Goal: Task Accomplishment & Management: Manage account settings

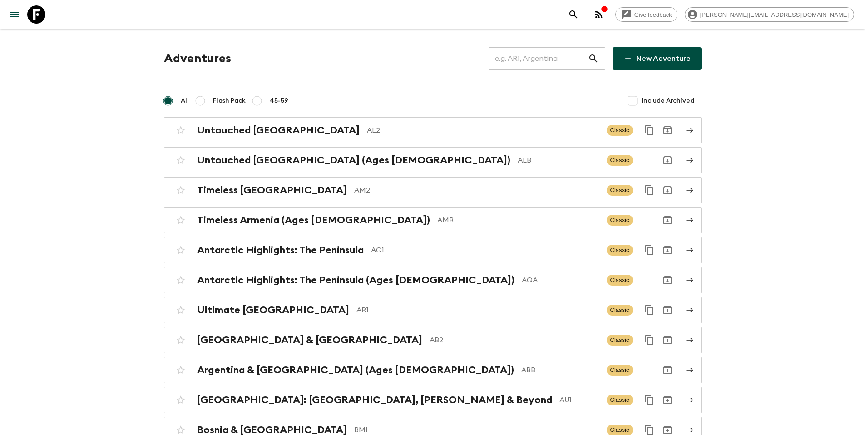
click at [536, 58] on input "text" at bounding box center [537, 58] width 99 height 25
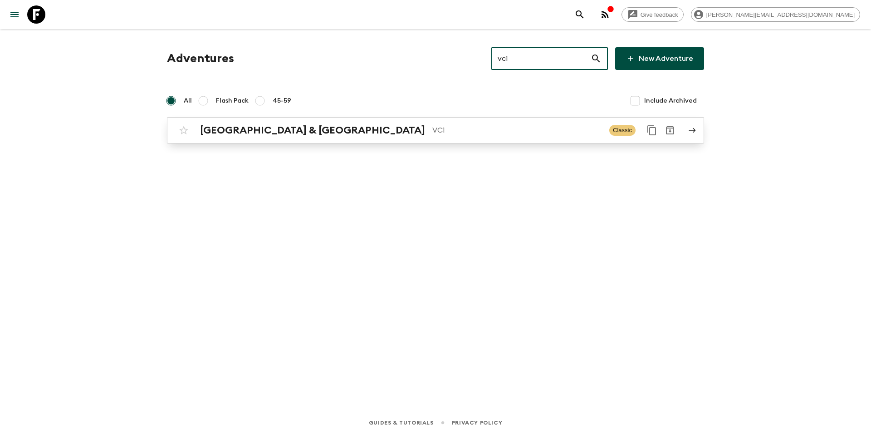
type input "vc1"
click at [433, 128] on p "VC1" at bounding box center [518, 130] width 170 height 11
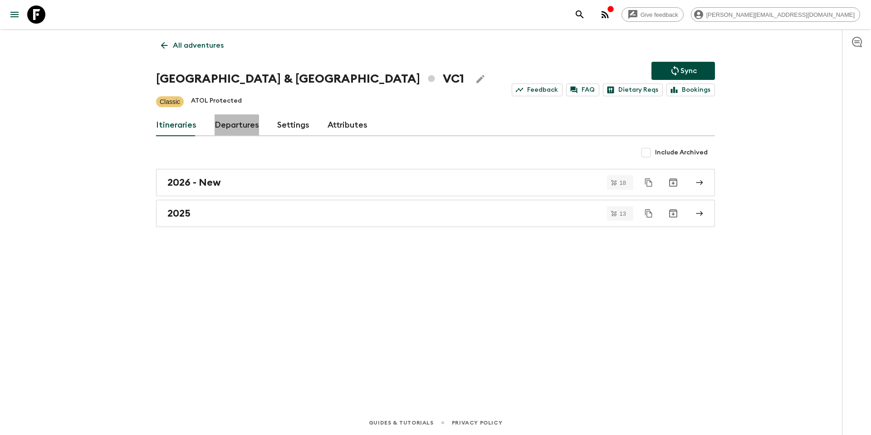
click at [230, 126] on link "Departures" at bounding box center [237, 125] width 44 height 22
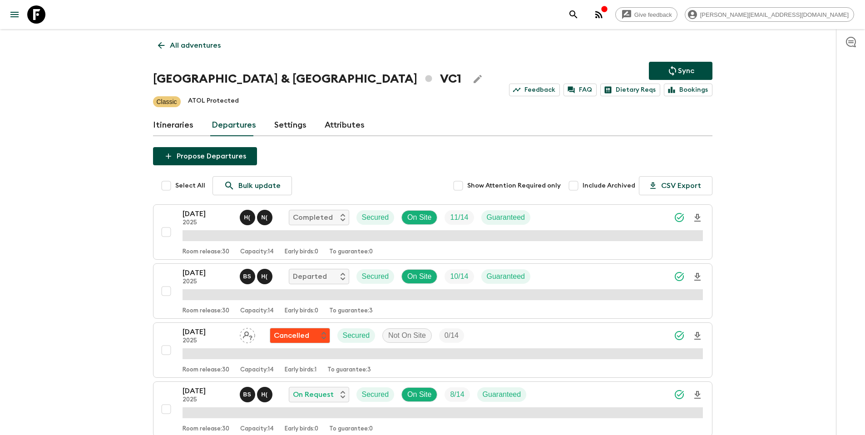
scroll to position [645, 0]
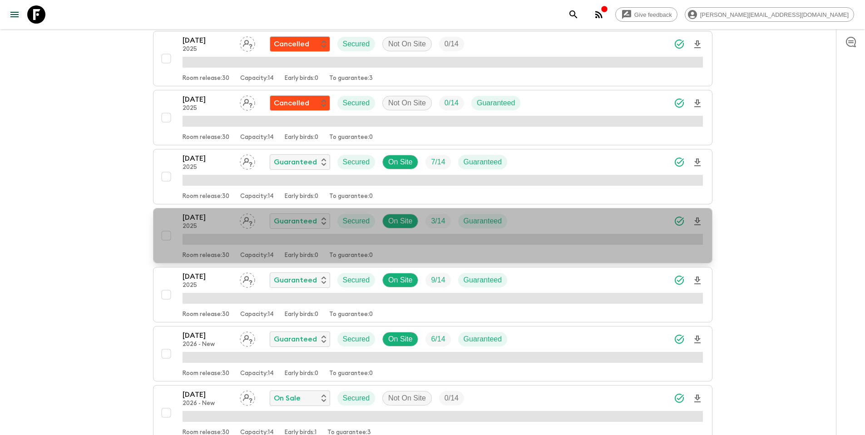
click at [583, 217] on div "[DATE] 2025 Guaranteed Secured On Site 3 / 14 Guaranteed" at bounding box center [442, 221] width 520 height 18
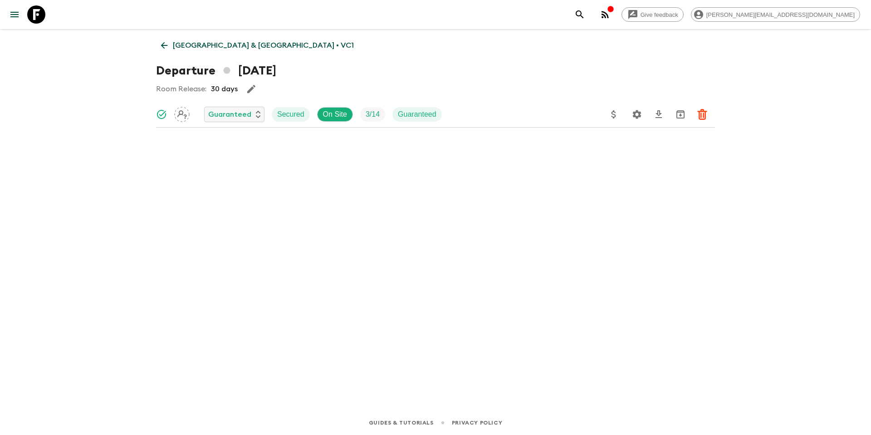
click at [612, 111] on icon "Update Price, Early Bird Discount and Costs" at bounding box center [614, 114] width 11 height 11
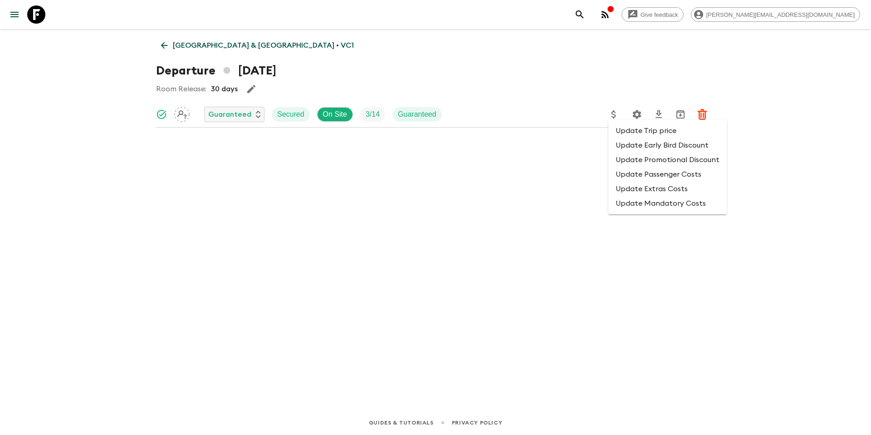
click at [630, 158] on li "Update Promotional Discount" at bounding box center [668, 160] width 118 height 15
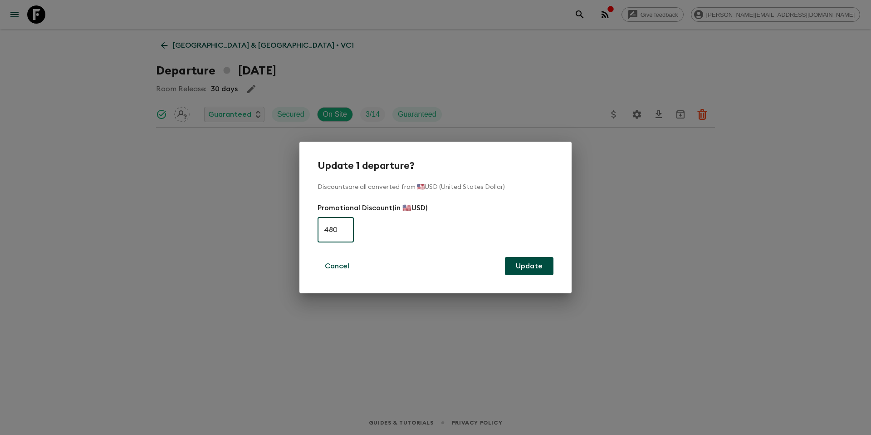
click at [334, 231] on input "480" at bounding box center [336, 229] width 36 height 25
type input "0"
click at [542, 269] on button "Update" at bounding box center [529, 266] width 49 height 18
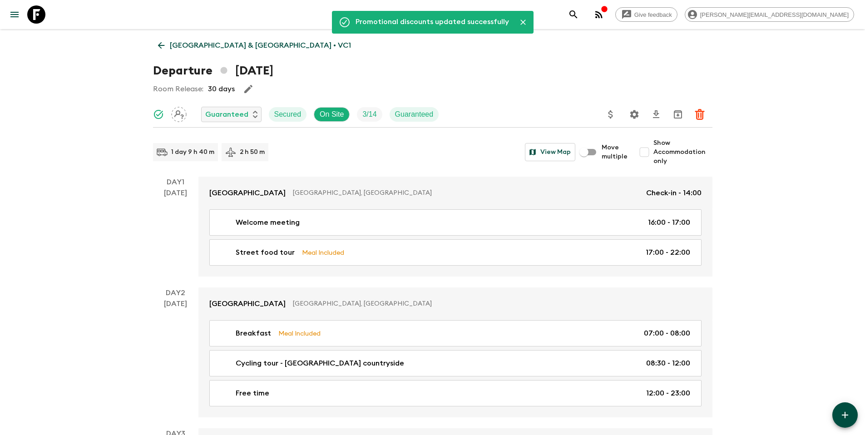
click at [211, 48] on p "[GEOGRAPHIC_DATA] & [GEOGRAPHIC_DATA] • VC1" at bounding box center [260, 45] width 181 height 11
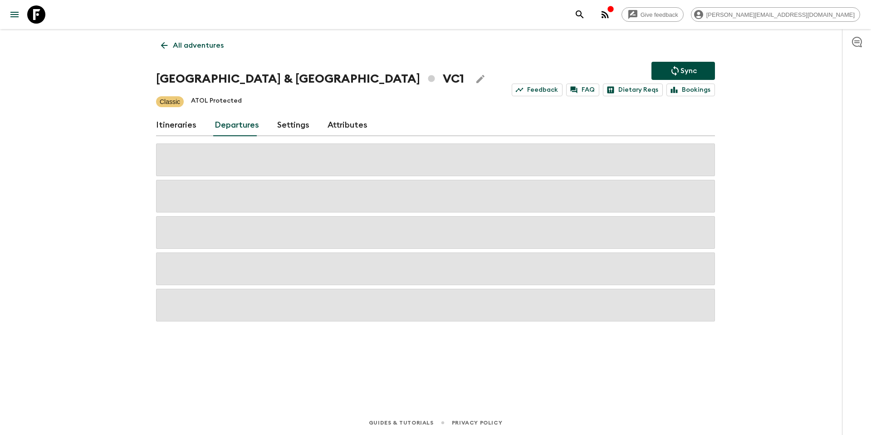
click at [684, 67] on p "Sync" at bounding box center [689, 70] width 16 height 11
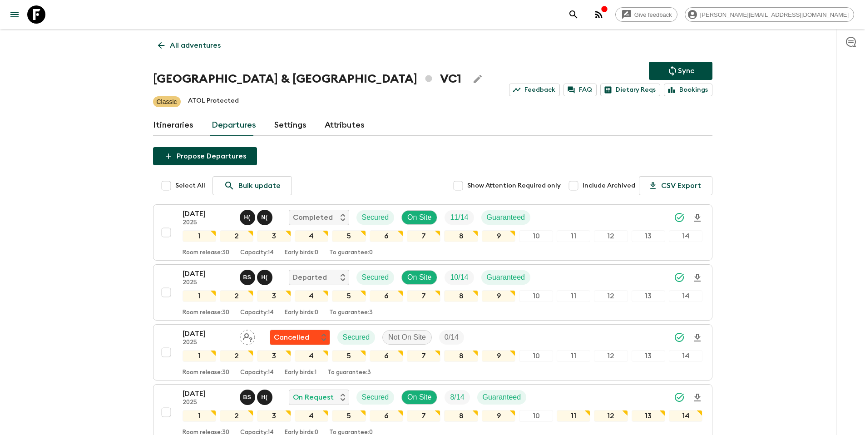
click at [205, 48] on p "All adventures" at bounding box center [195, 45] width 51 height 11
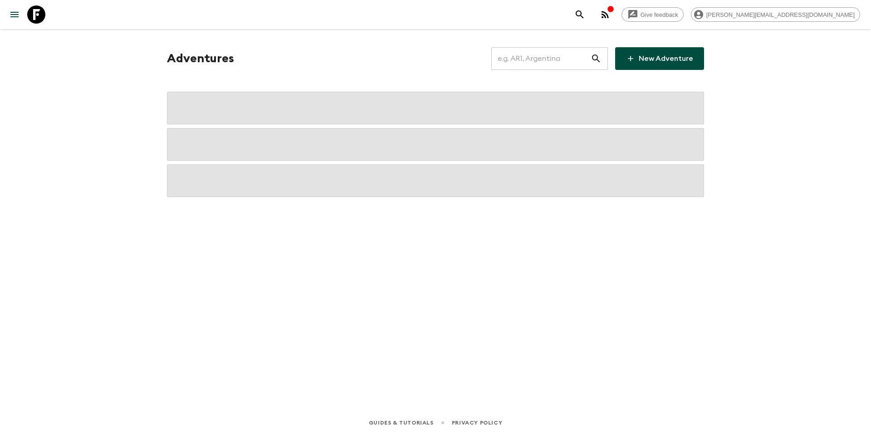
click at [532, 68] on input "text" at bounding box center [541, 58] width 99 height 25
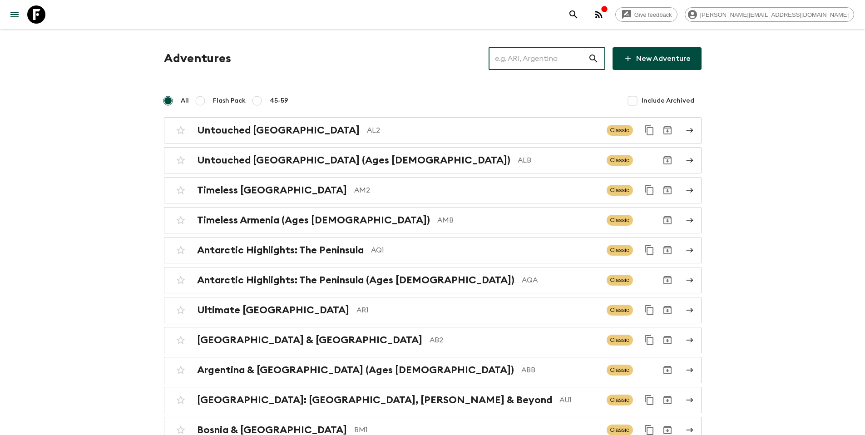
click at [541, 62] on input "text" at bounding box center [537, 58] width 99 height 25
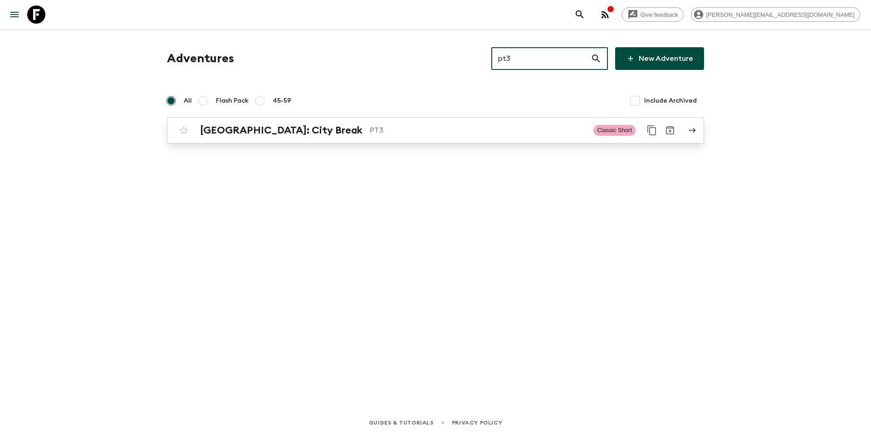
type input "pt3"
click at [393, 136] on div "[GEOGRAPHIC_DATA]: City Break PT3 Classic Short" at bounding box center [418, 130] width 487 height 18
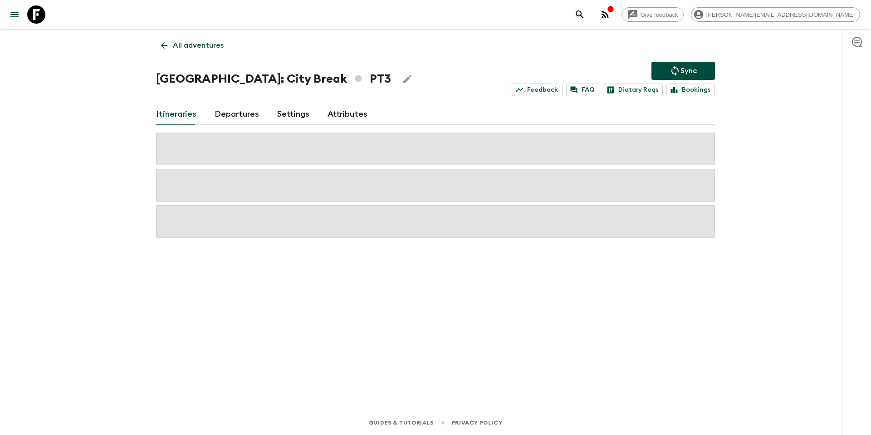
click at [236, 113] on link "Departures" at bounding box center [237, 114] width 44 height 22
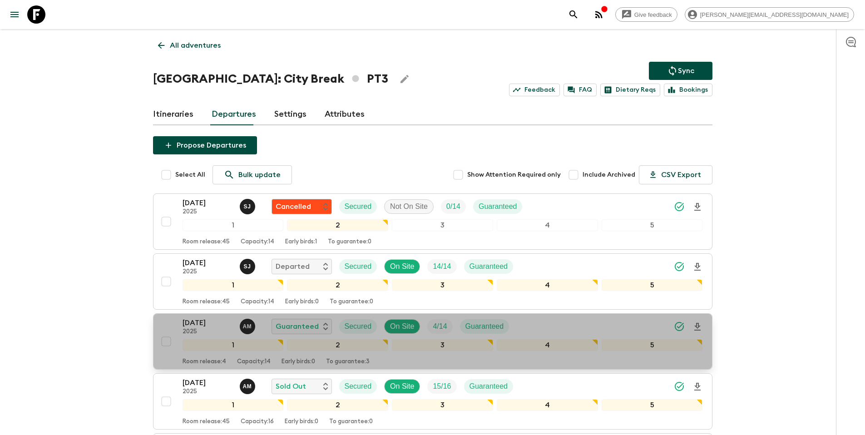
click at [619, 325] on div "[DATE] 2025 A M Guaranteed Secured On Site 4 / 14 Guaranteed" at bounding box center [442, 326] width 520 height 18
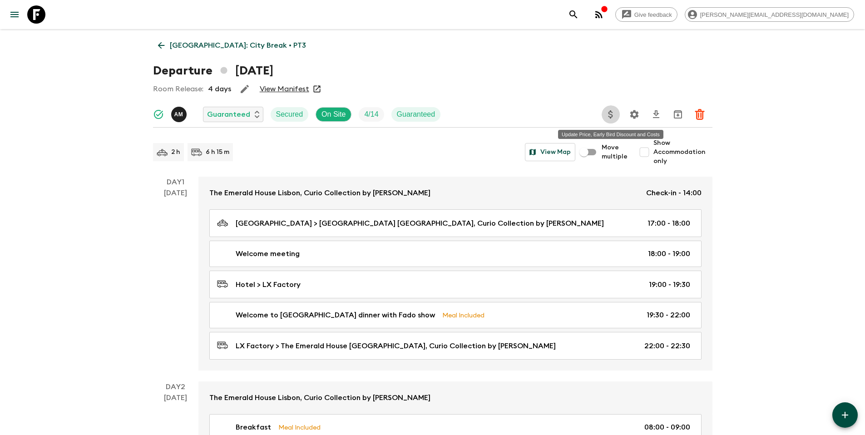
click at [612, 114] on icon "Update Price, Early Bird Discount and Costs" at bounding box center [610, 114] width 5 height 8
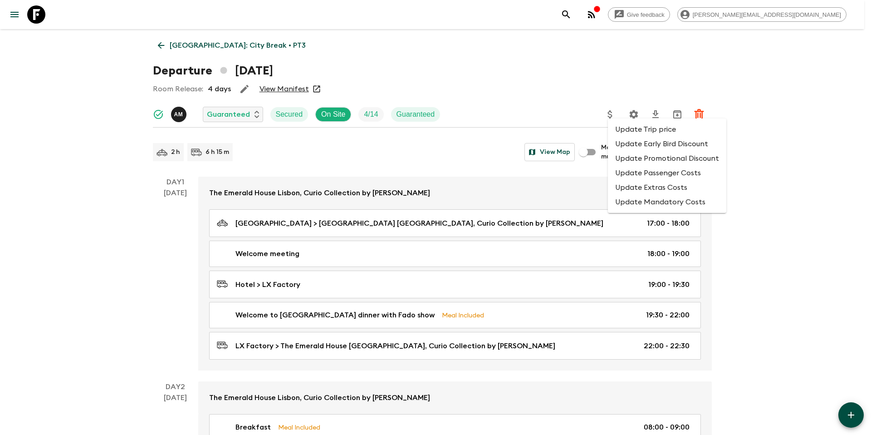
click at [629, 155] on li "Update Promotional Discount" at bounding box center [667, 158] width 118 height 15
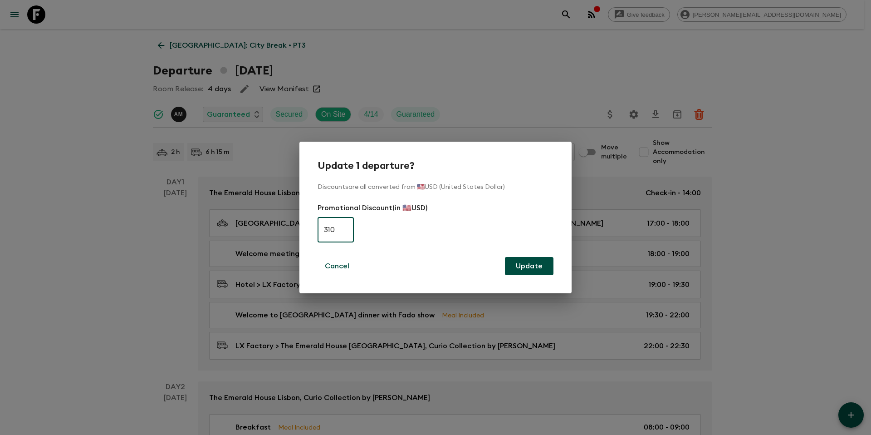
click at [343, 232] on input "310" at bounding box center [336, 229] width 36 height 25
type input "0"
click at [537, 265] on button "Update" at bounding box center [529, 266] width 49 height 18
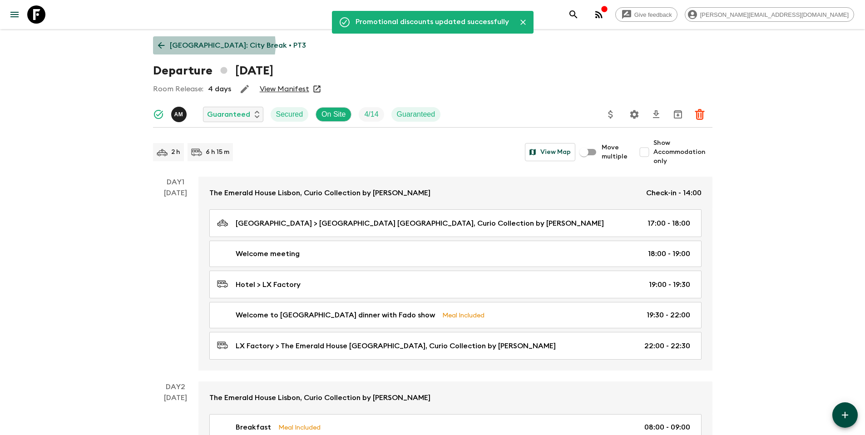
click at [213, 45] on p "[GEOGRAPHIC_DATA]: City Break • PT3" at bounding box center [238, 45] width 136 height 11
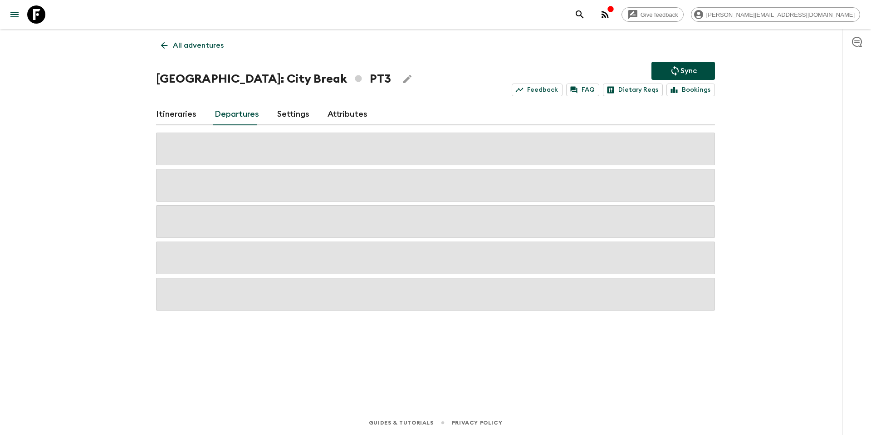
click at [687, 70] on p "Sync" at bounding box center [689, 70] width 16 height 11
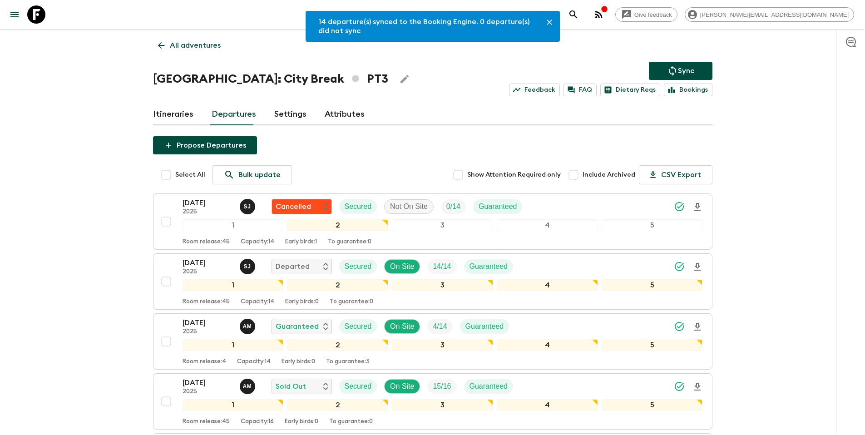
click at [203, 45] on p "All adventures" at bounding box center [195, 45] width 51 height 11
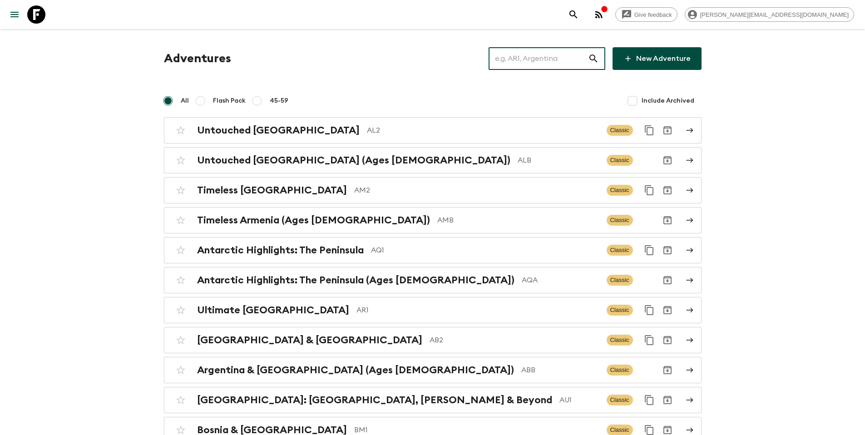
click at [535, 63] on input "text" at bounding box center [537, 58] width 99 height 25
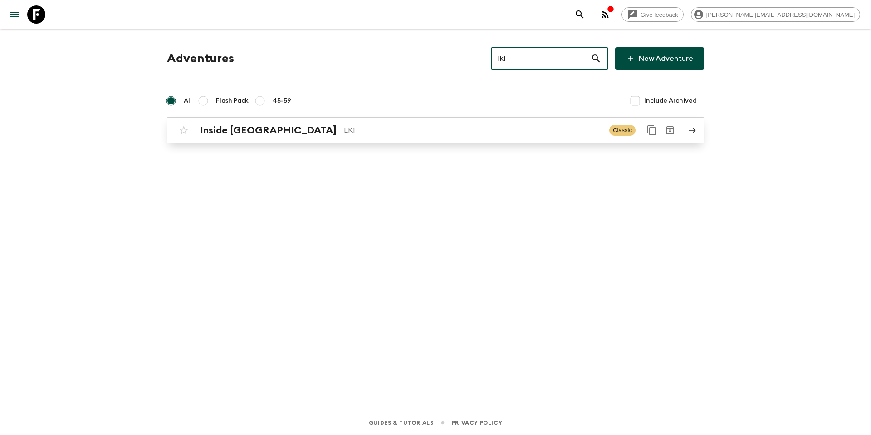
type input "lk1"
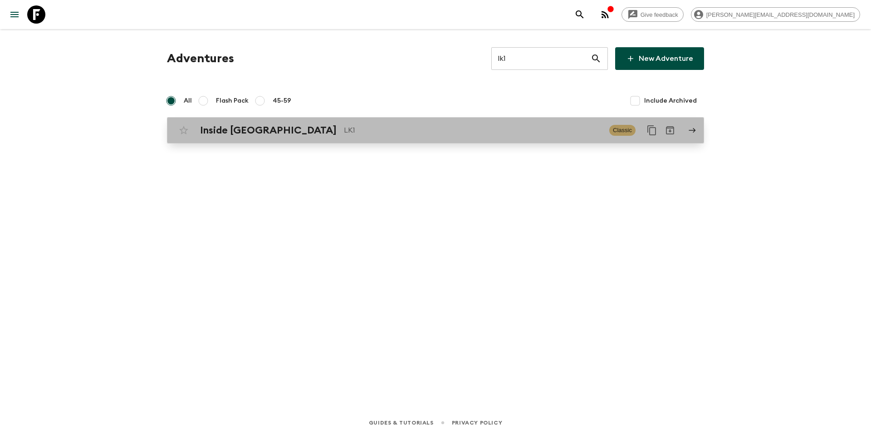
click at [366, 136] on div "Inside [GEOGRAPHIC_DATA] LK1 Classic" at bounding box center [418, 130] width 487 height 18
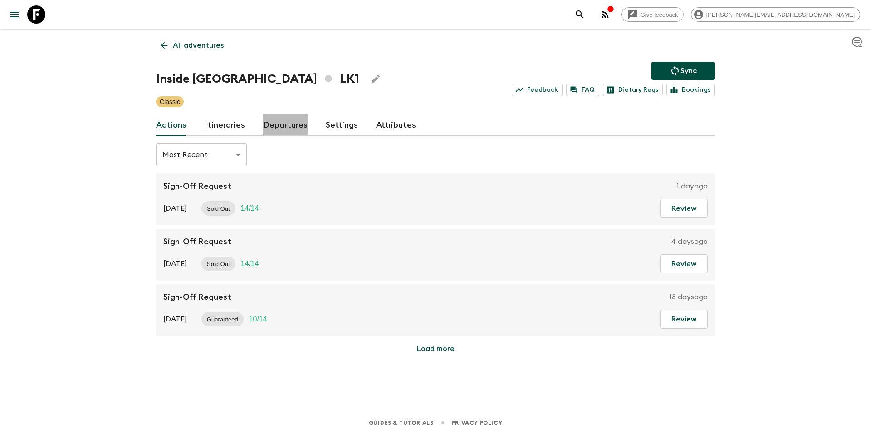
click at [278, 124] on link "Departures" at bounding box center [285, 125] width 44 height 22
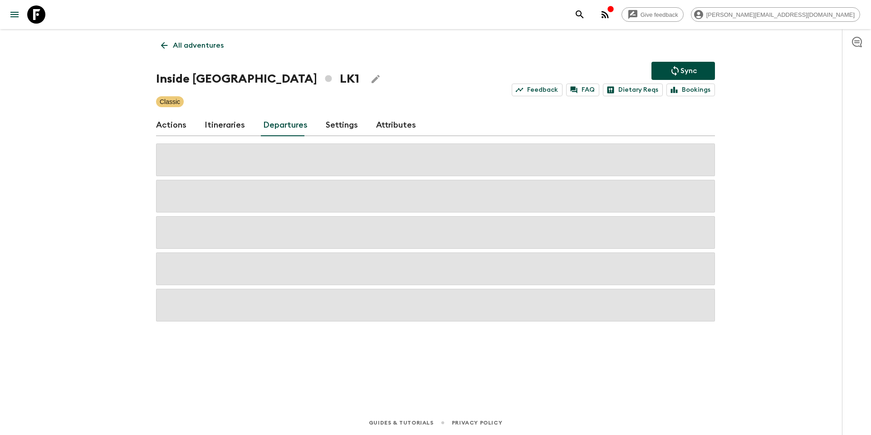
click at [185, 124] on link "Actions" at bounding box center [171, 125] width 30 height 22
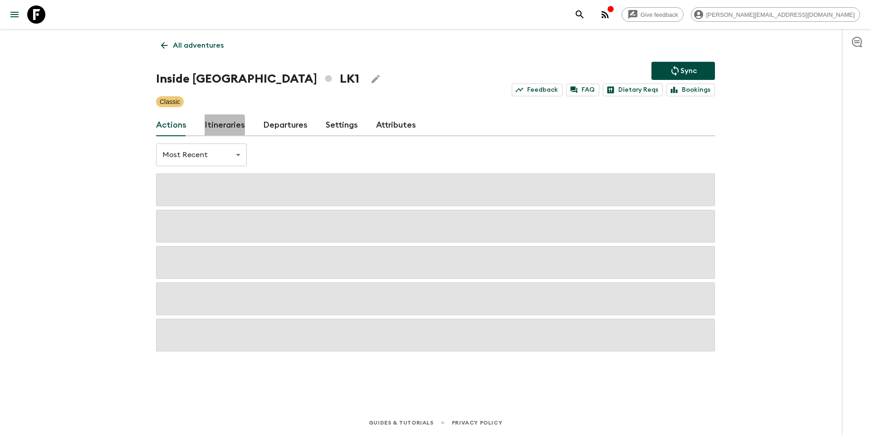
click at [218, 126] on link "Itineraries" at bounding box center [225, 125] width 40 height 22
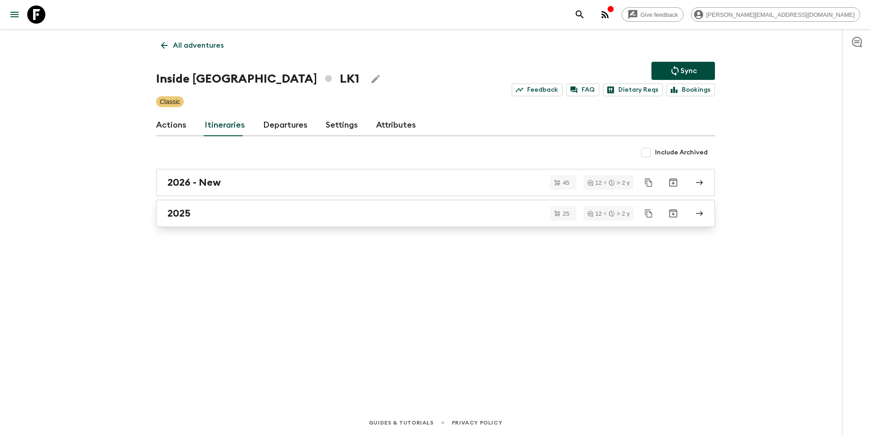
click at [354, 215] on div "2025" at bounding box center [426, 213] width 519 height 12
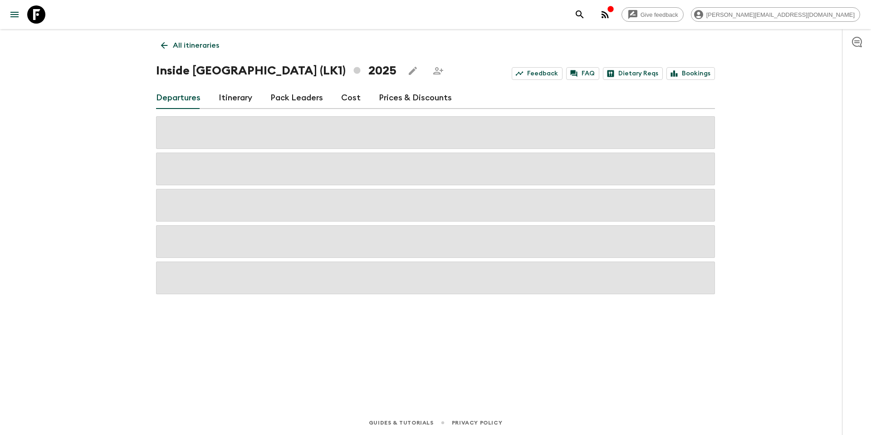
click at [389, 93] on link "Prices & Discounts" at bounding box center [415, 98] width 73 height 22
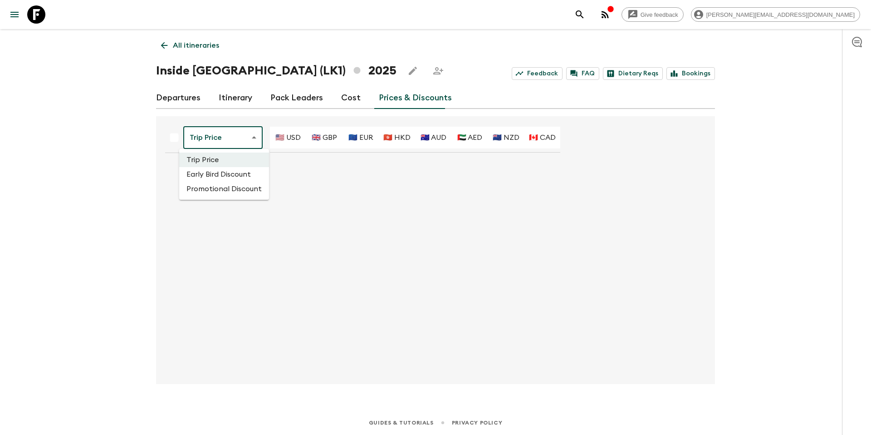
click at [231, 134] on body "Give feedback [PERSON_NAME][EMAIL_ADDRESS][DOMAIN_NAME] All itineraries Inside …" at bounding box center [435, 217] width 871 height 435
click at [351, 91] on div at bounding box center [435, 217] width 871 height 435
click at [353, 97] on link "Cost" at bounding box center [351, 98] width 20 height 22
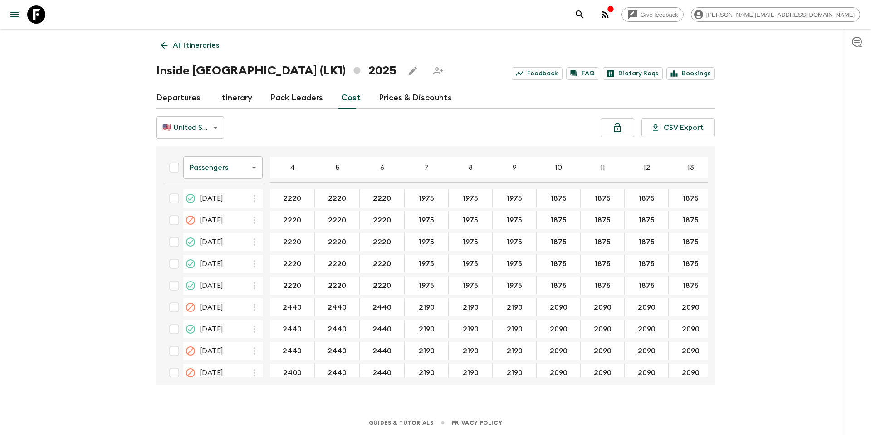
scroll to position [731, 0]
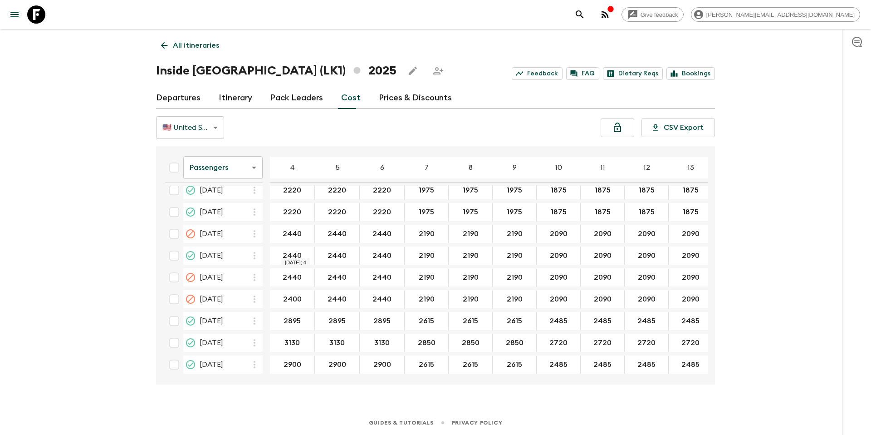
click at [302, 251] on input "2440" at bounding box center [292, 256] width 41 height 10
click at [179, 49] on p "All itineraries" at bounding box center [196, 45] width 46 height 11
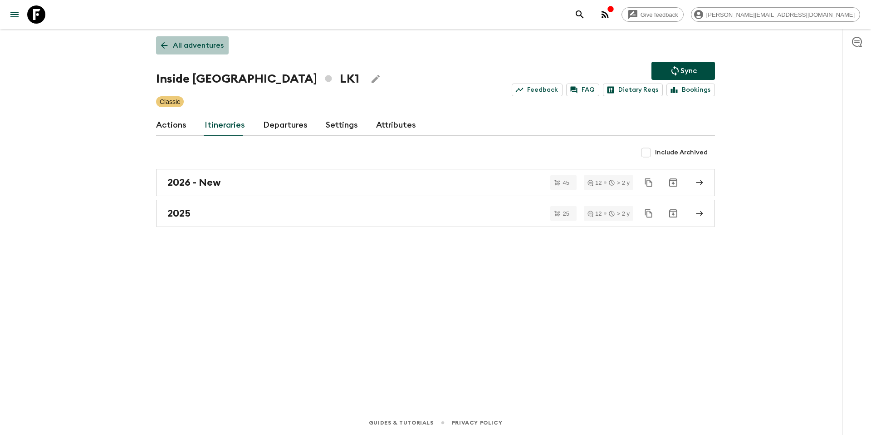
click at [204, 46] on p "All adventures" at bounding box center [198, 45] width 51 height 11
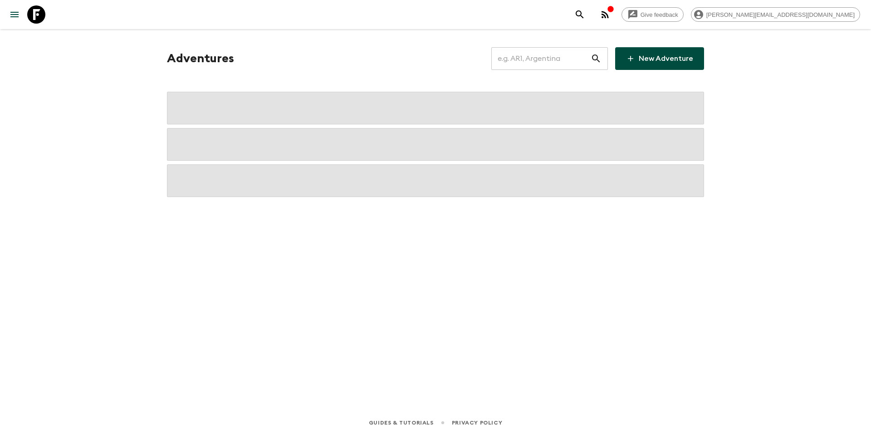
click at [549, 59] on input "text" at bounding box center [541, 58] width 99 height 25
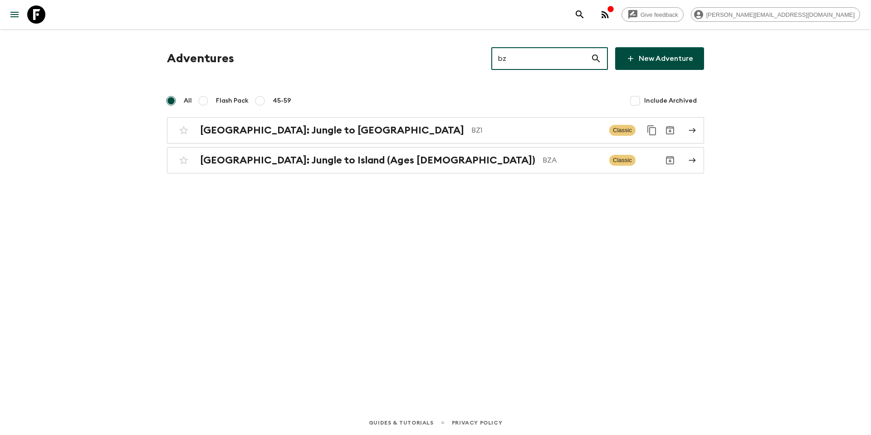
type input "bz1"
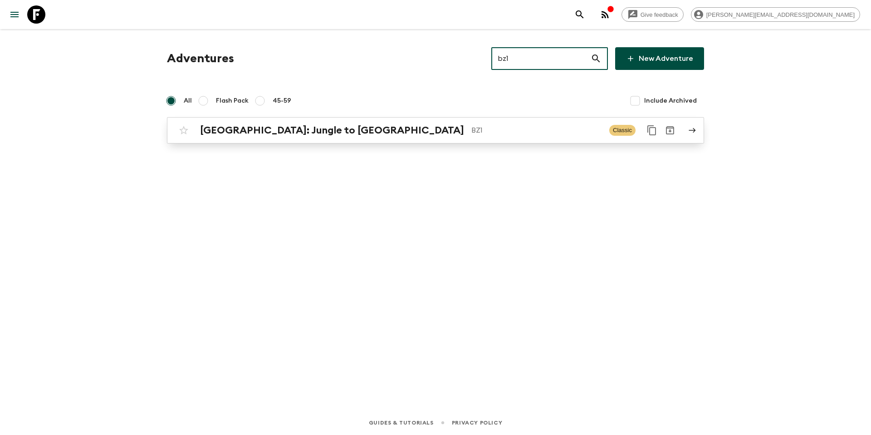
click at [472, 130] on p "BZ1" at bounding box center [537, 130] width 131 height 11
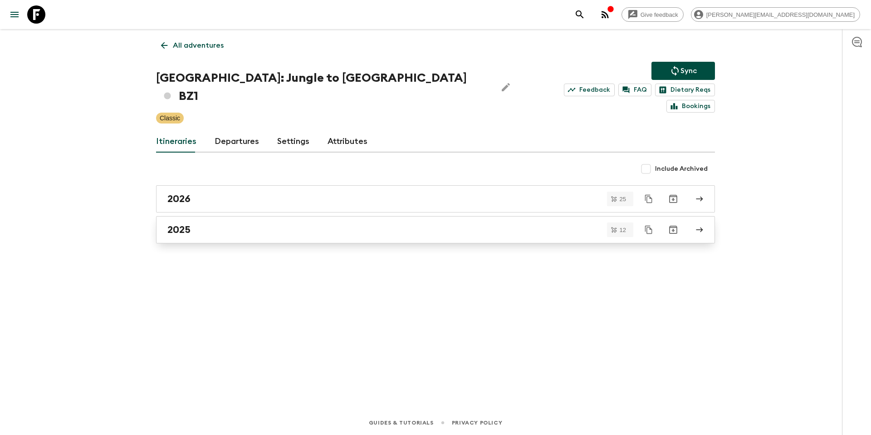
click at [233, 224] on div "2025" at bounding box center [426, 230] width 519 height 12
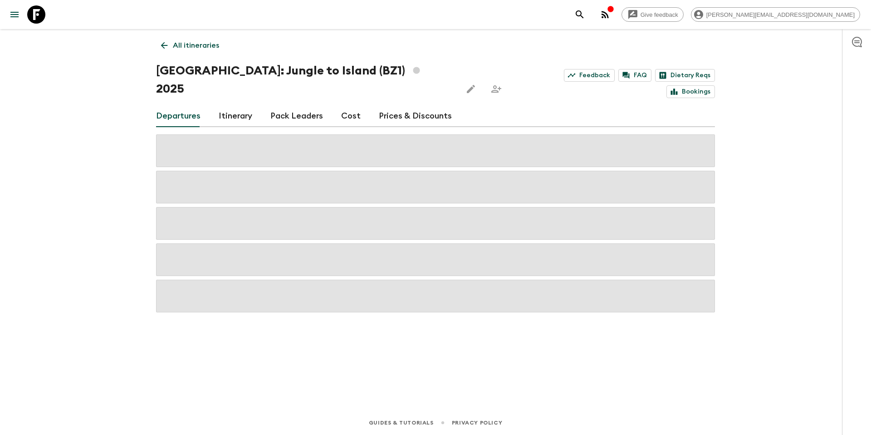
click at [341, 105] on link "Cost" at bounding box center [351, 116] width 20 height 22
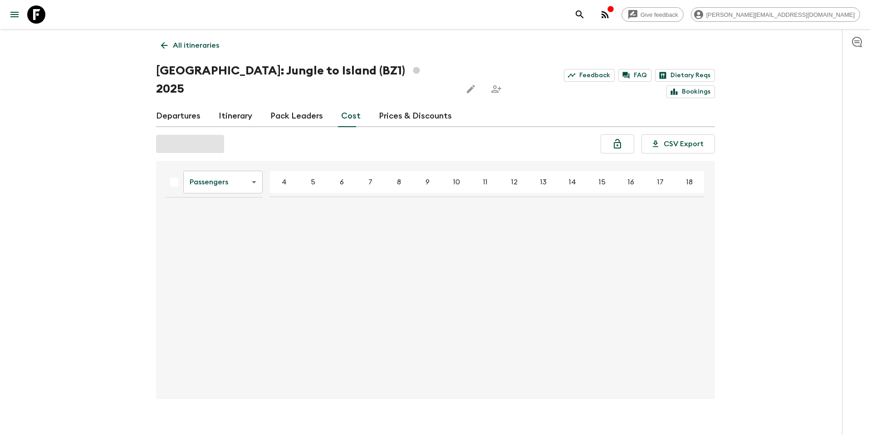
click at [239, 159] on body "Give feedback [PERSON_NAME][EMAIL_ADDRESS][DOMAIN_NAME] All itineraries [GEOGRA…" at bounding box center [435, 224] width 871 height 449
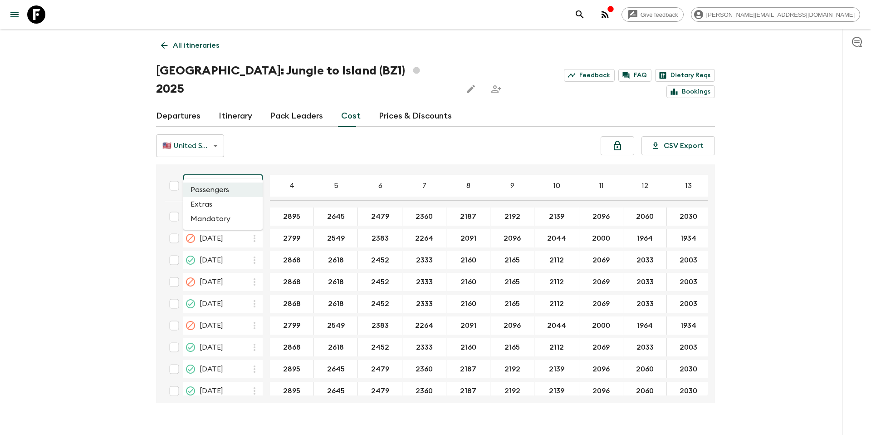
click at [258, 141] on div at bounding box center [435, 217] width 871 height 435
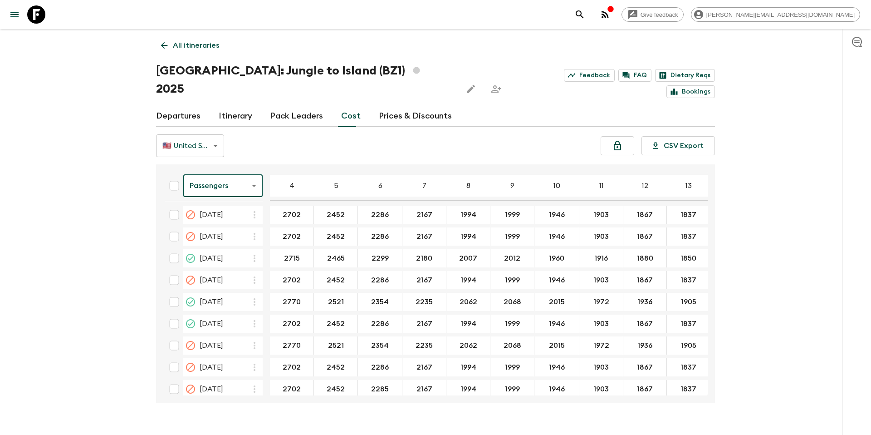
scroll to position [578, 0]
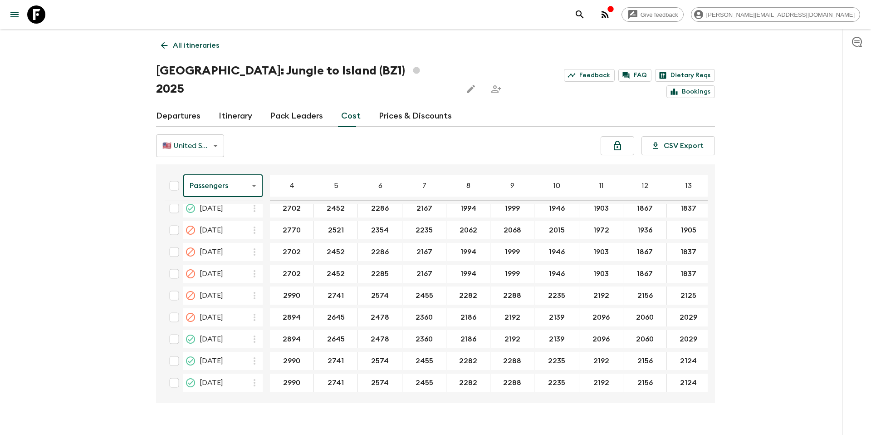
click at [245, 167] on body "Give feedback [PERSON_NAME][EMAIL_ADDRESS][DOMAIN_NAME] All itineraries [GEOGRA…" at bounding box center [435, 226] width 871 height 453
click at [224, 206] on li "Extras" at bounding box center [222, 204] width 79 height 15
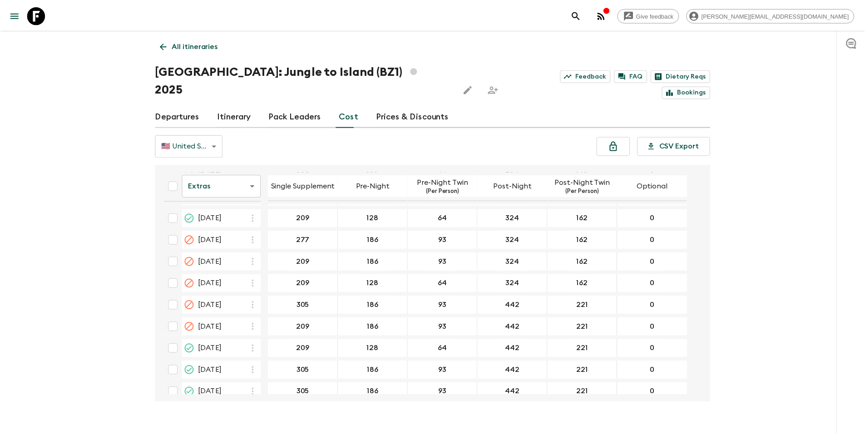
scroll to position [575, 0]
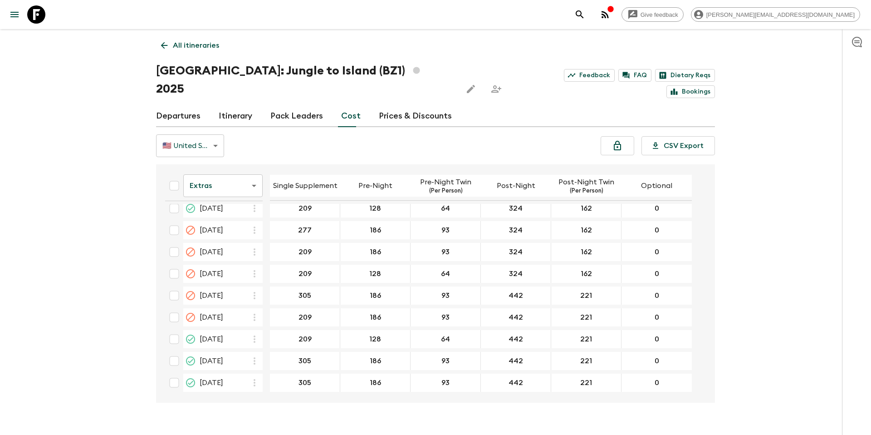
click at [417, 105] on link "Prices & Discounts" at bounding box center [415, 116] width 73 height 22
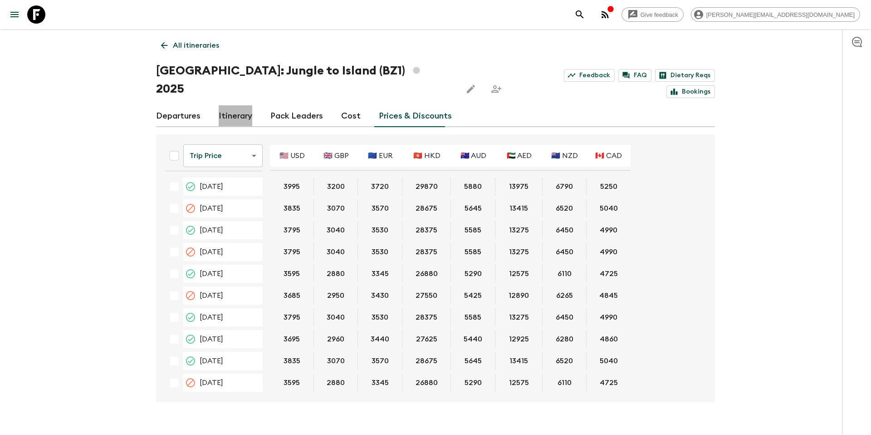
click at [231, 105] on link "Itinerary" at bounding box center [236, 116] width 34 height 22
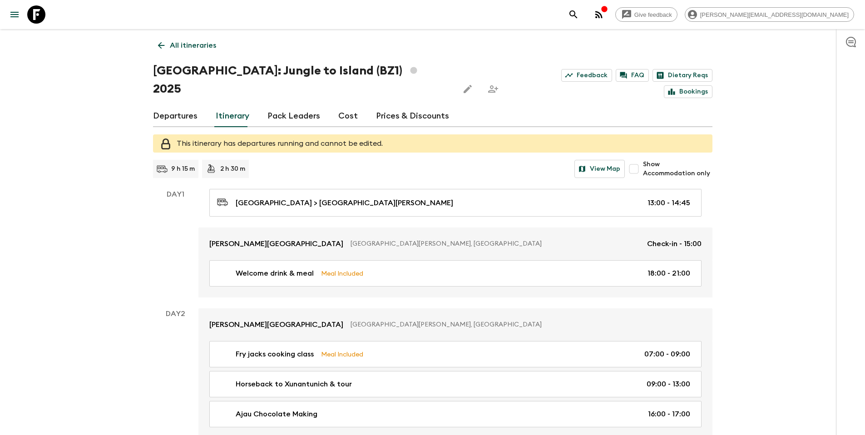
click at [174, 105] on link "Departures" at bounding box center [175, 116] width 44 height 22
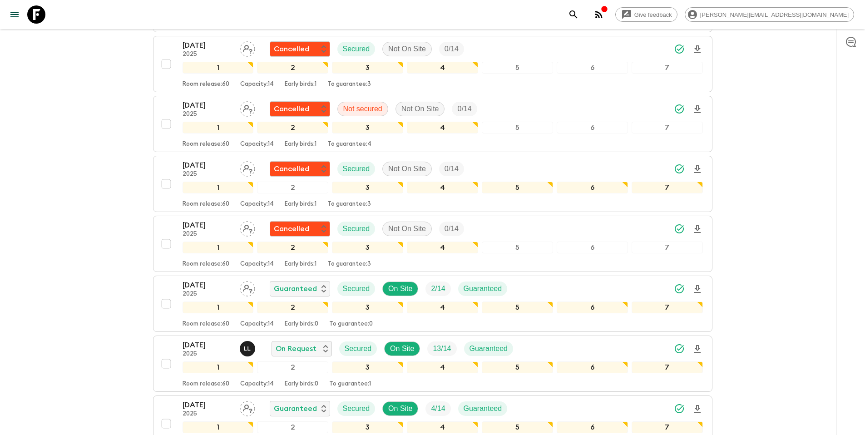
scroll to position [540, 0]
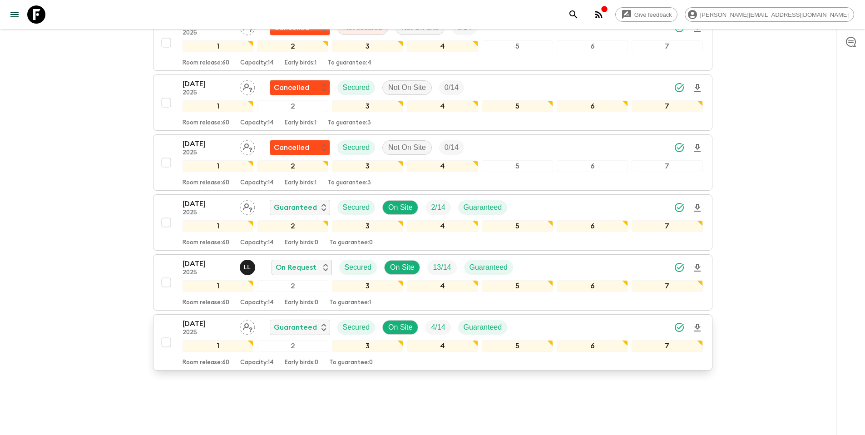
click at [558, 318] on div "[DATE] 2025 Guaranteed Secured On Site 4 / 14 Guaranteed" at bounding box center [442, 327] width 520 height 18
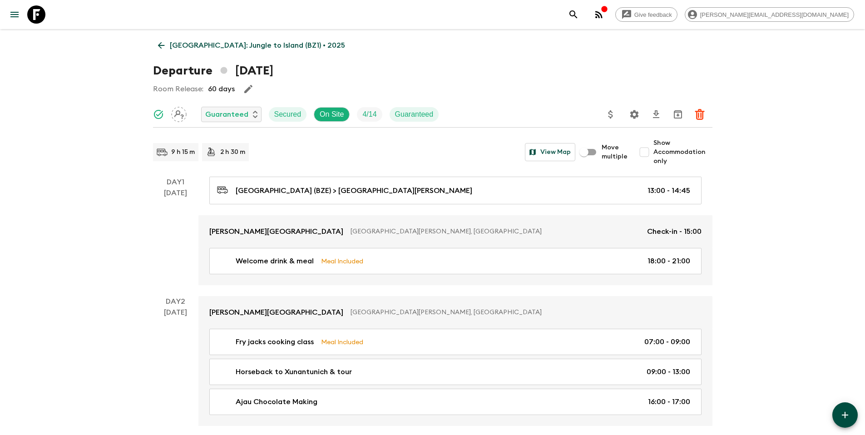
click at [676, 156] on span "Show Accommodation only" at bounding box center [682, 151] width 59 height 27
click at [653, 156] on input "Show Accommodation only" at bounding box center [644, 152] width 18 height 18
checkbox input "true"
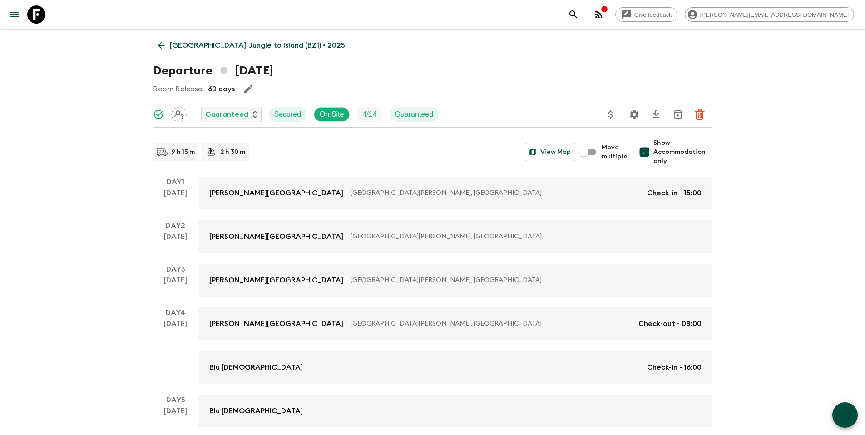
click at [192, 38] on link "[GEOGRAPHIC_DATA]: Jungle to Island (BZ1) • 2025" at bounding box center [251, 45] width 197 height 18
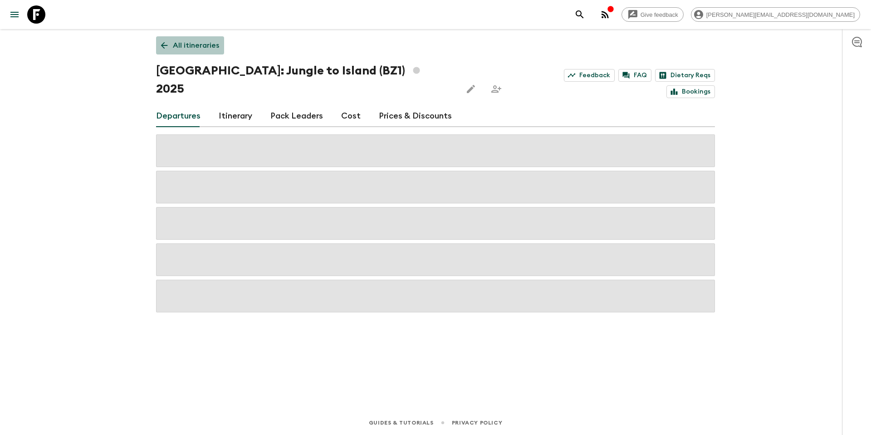
click at [186, 42] on p "All itineraries" at bounding box center [196, 45] width 46 height 11
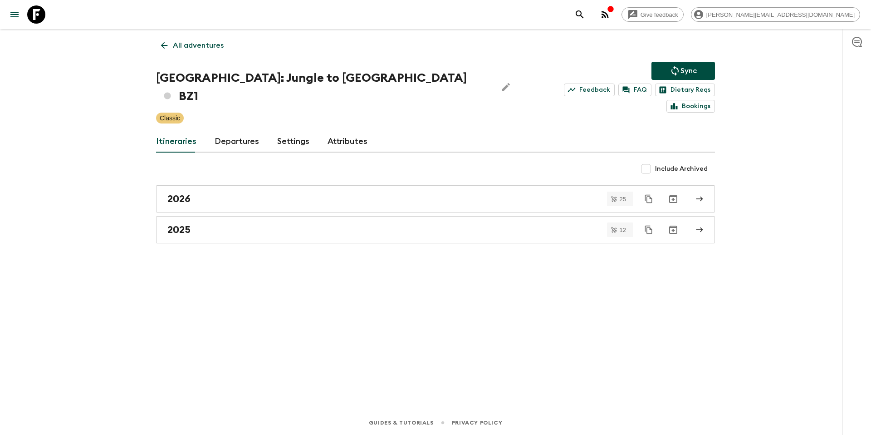
click at [202, 50] on p "All adventures" at bounding box center [198, 45] width 51 height 11
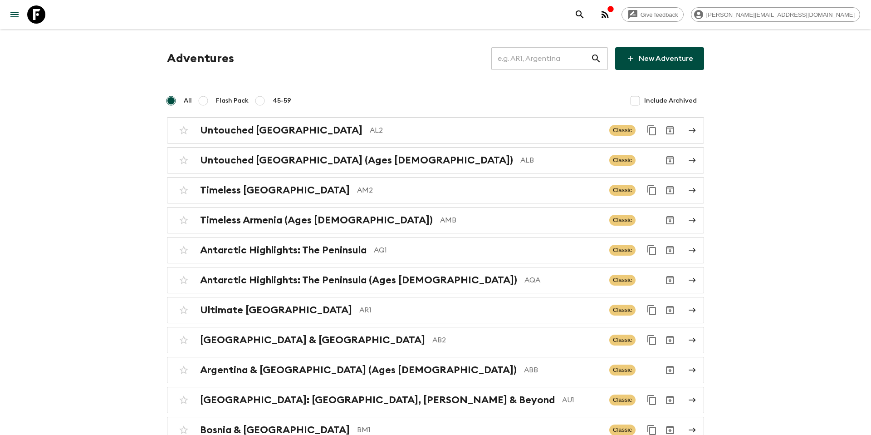
click at [526, 59] on input "text" at bounding box center [541, 58] width 99 height 25
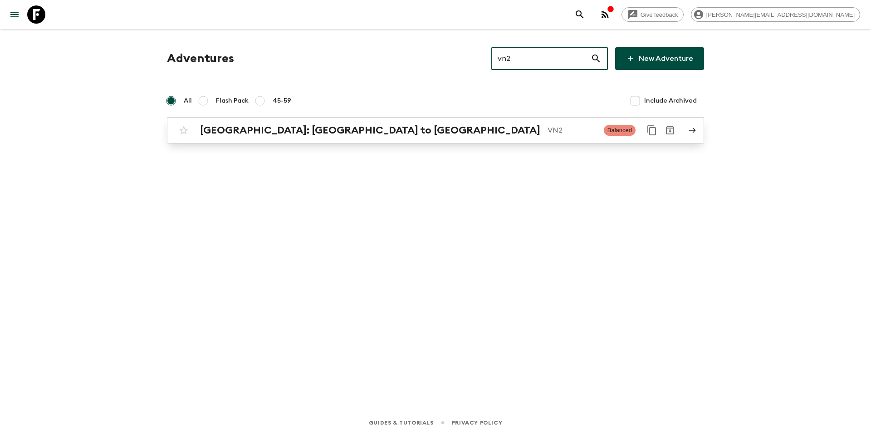
type input "vn2"
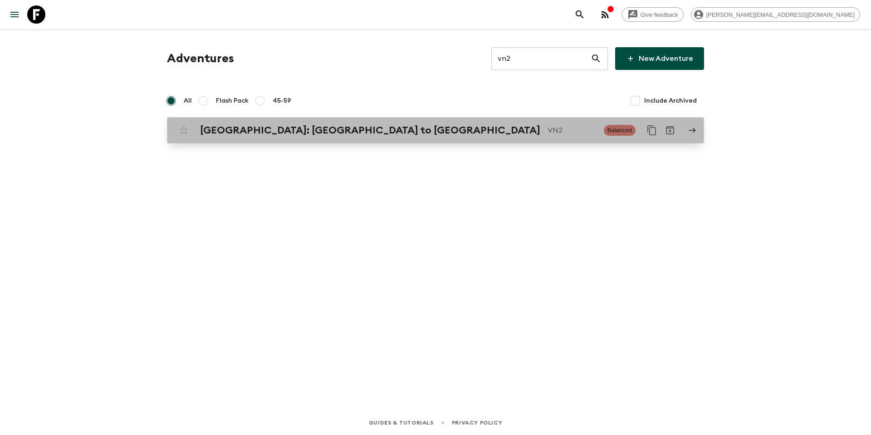
click at [548, 134] on p "VN2" at bounding box center [572, 130] width 49 height 11
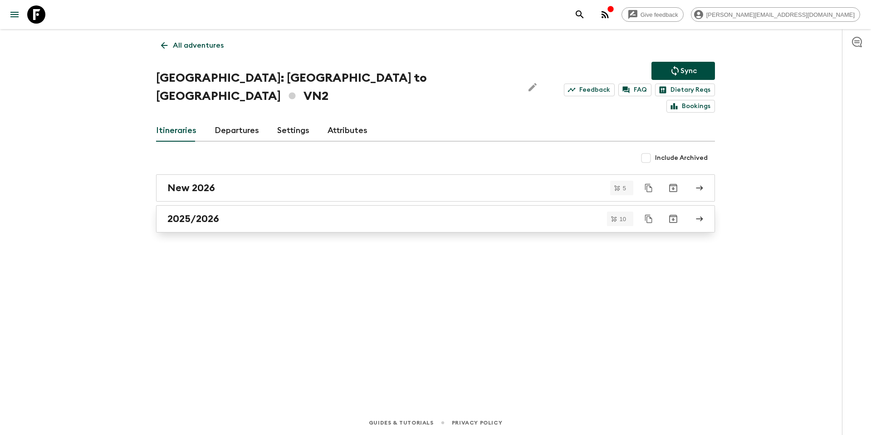
click at [232, 213] on div "2025/2026" at bounding box center [426, 219] width 519 height 12
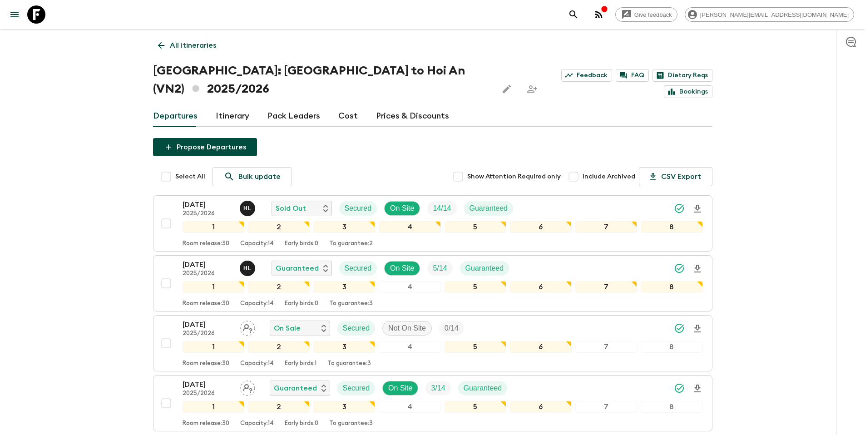
click at [212, 50] on p "All itineraries" at bounding box center [193, 45] width 46 height 11
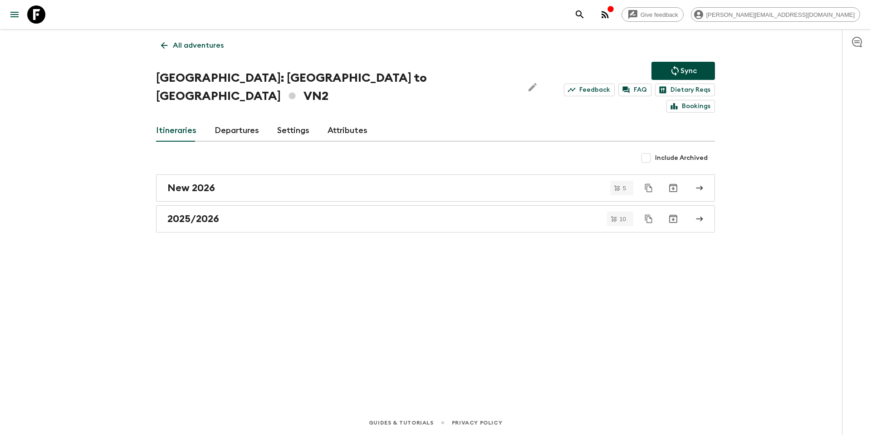
click at [190, 44] on p "All adventures" at bounding box center [198, 45] width 51 height 11
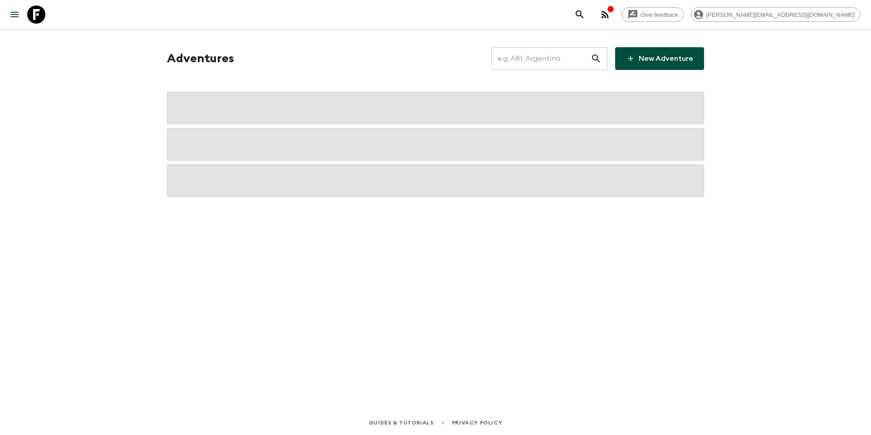
click at [554, 54] on input "text" at bounding box center [541, 58] width 99 height 25
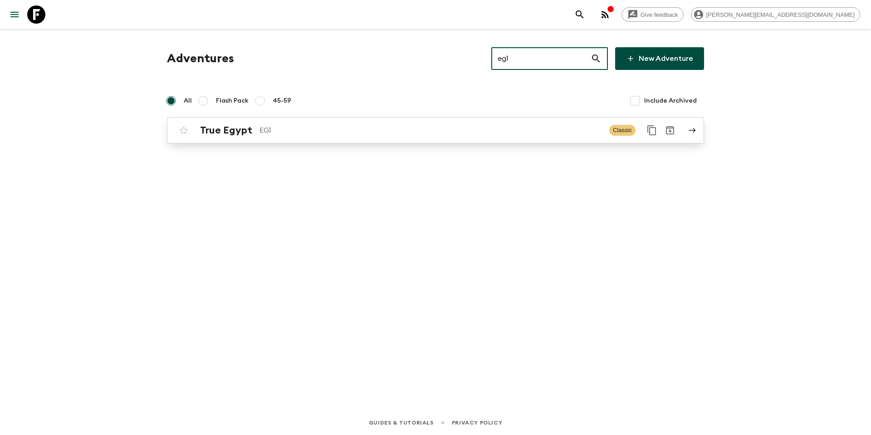
type input "eg1"
click at [282, 133] on p "EG1" at bounding box center [431, 130] width 343 height 11
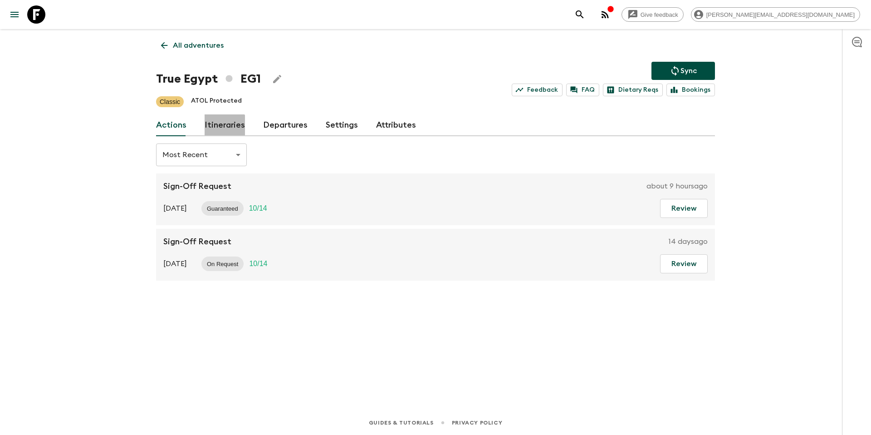
click at [222, 131] on link "Itineraries" at bounding box center [225, 125] width 40 height 22
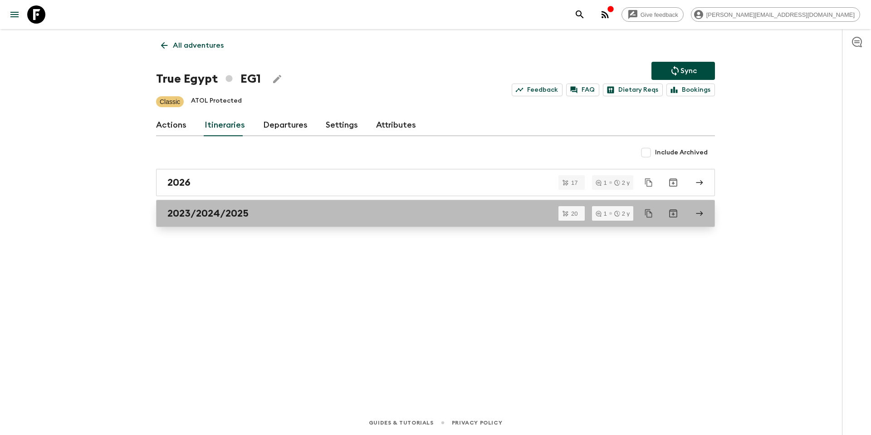
click at [234, 221] on link "2023/2024/2025" at bounding box center [435, 213] width 559 height 27
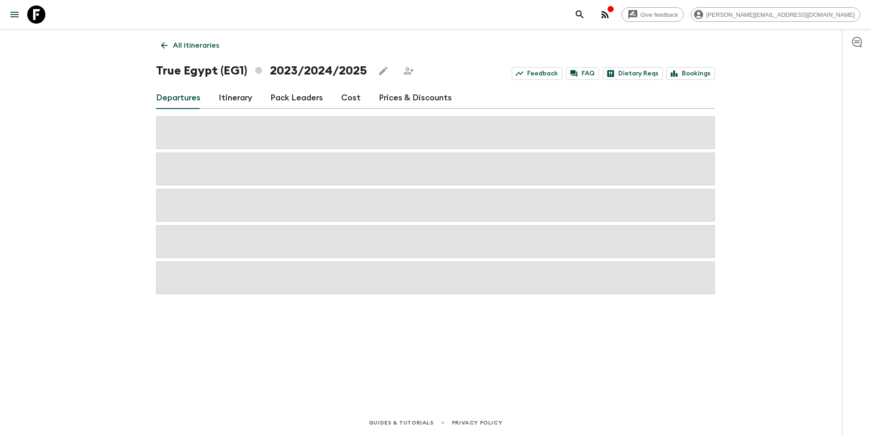
click at [352, 100] on link "Cost" at bounding box center [351, 98] width 20 height 22
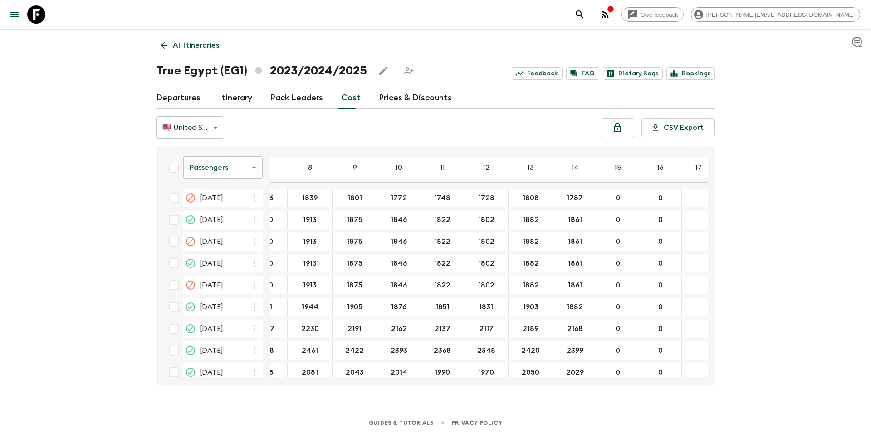
scroll to position [2244, 189]
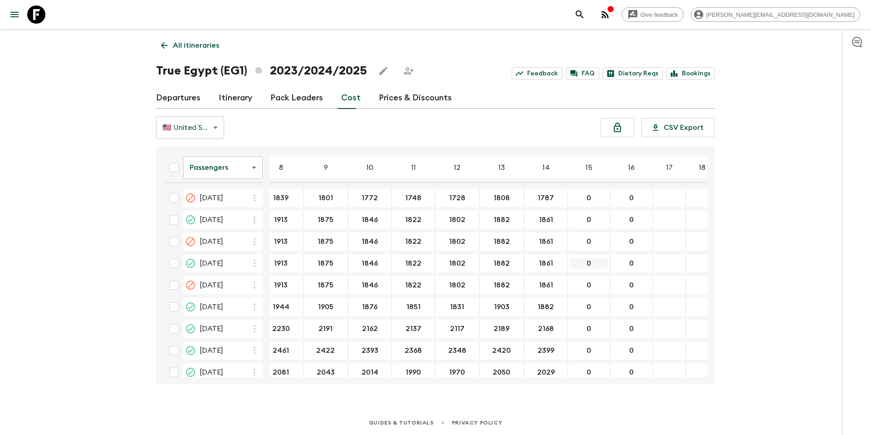
type input "1845"
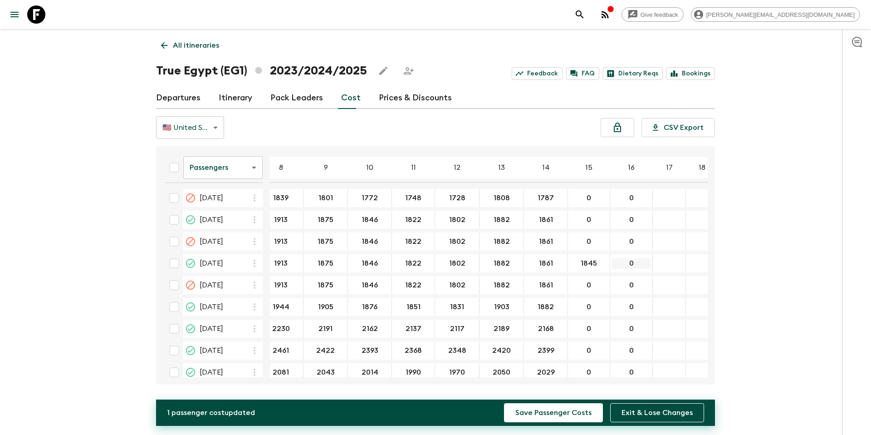
type input "1830"
click at [577, 418] on button "Save Passenger Costs" at bounding box center [553, 412] width 99 height 19
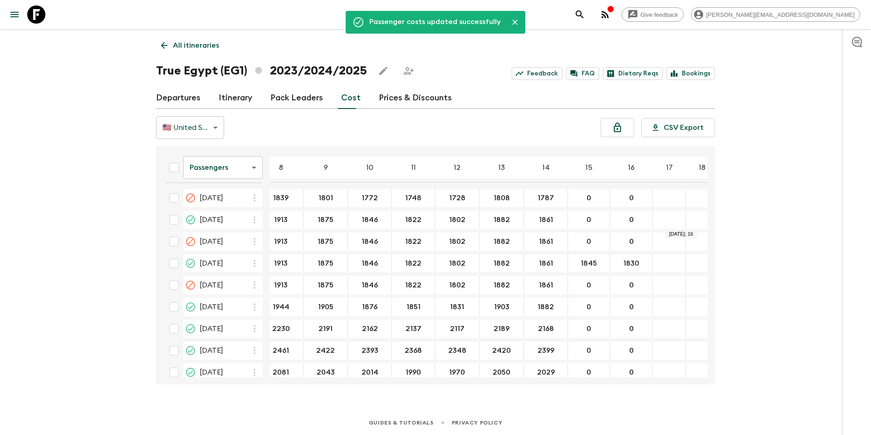
click at [195, 47] on p "All itineraries" at bounding box center [196, 45] width 46 height 11
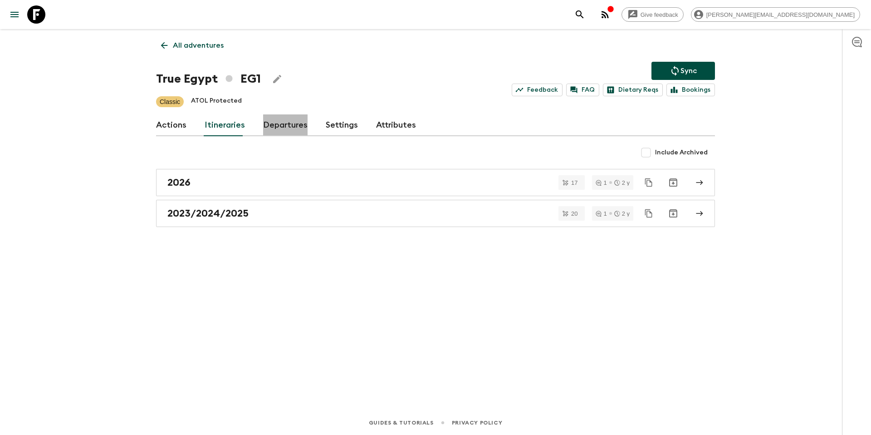
click at [284, 128] on link "Departures" at bounding box center [285, 125] width 44 height 22
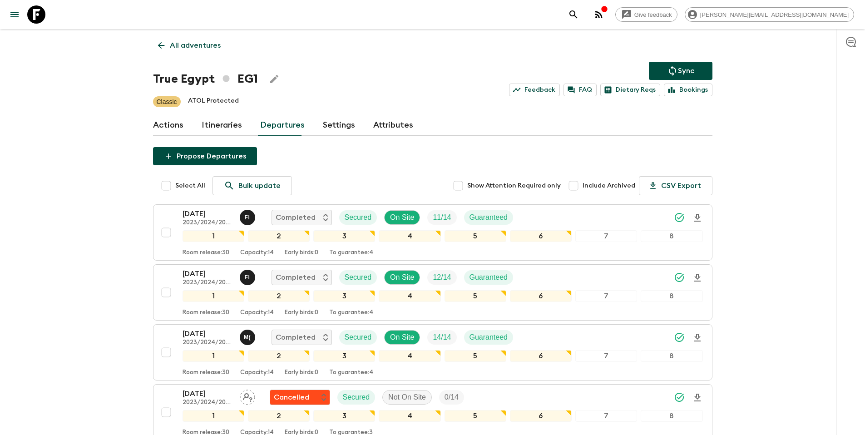
scroll to position [835, 0]
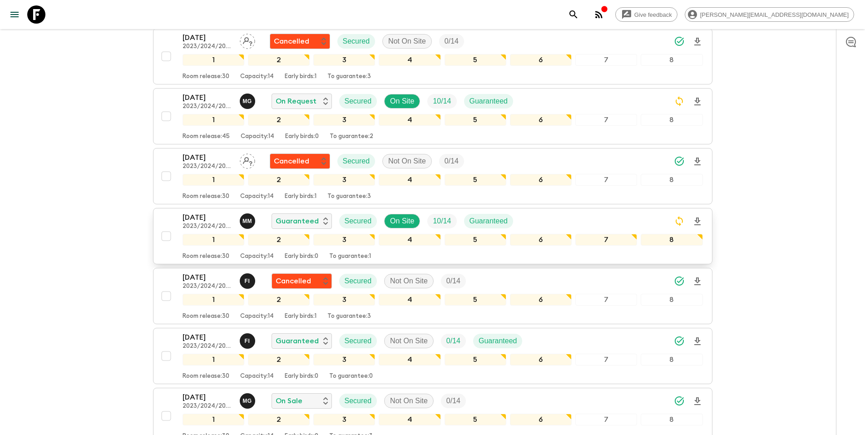
click at [556, 224] on div "[DATE] 2023/2024/2025 M M Guaranteed Secured On Site 10 / 14 Guaranteed" at bounding box center [442, 221] width 520 height 18
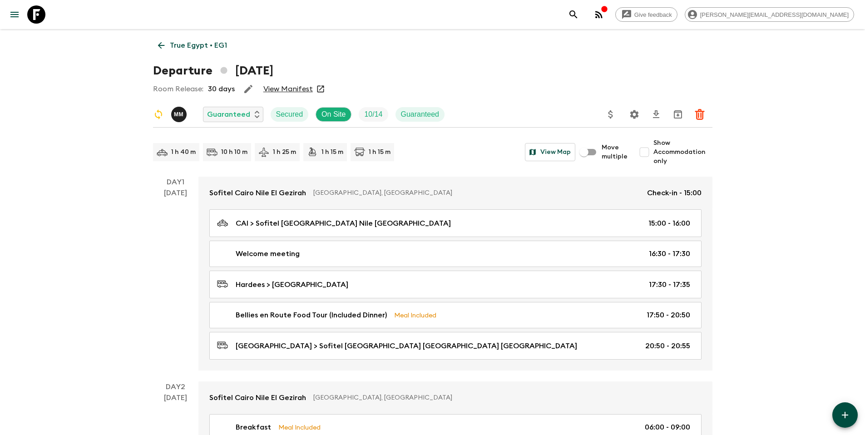
click at [605, 114] on button "Update Price, Early Bird Discount and Costs" at bounding box center [610, 114] width 18 height 18
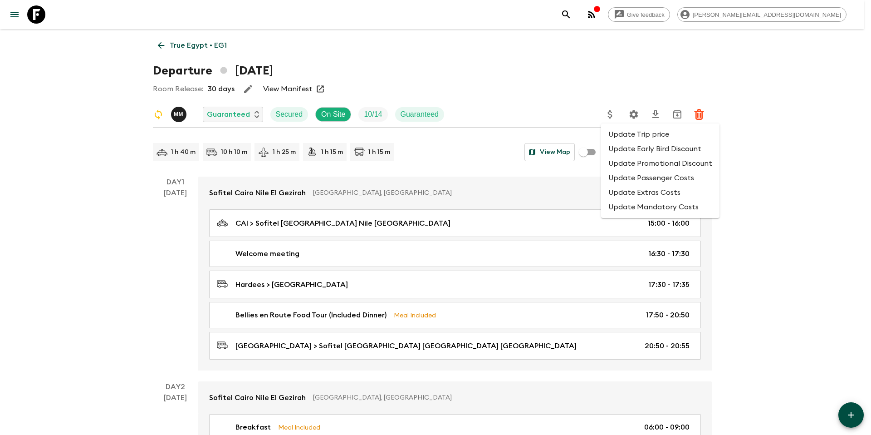
click at [638, 194] on li "Update Extras Costs" at bounding box center [660, 192] width 118 height 15
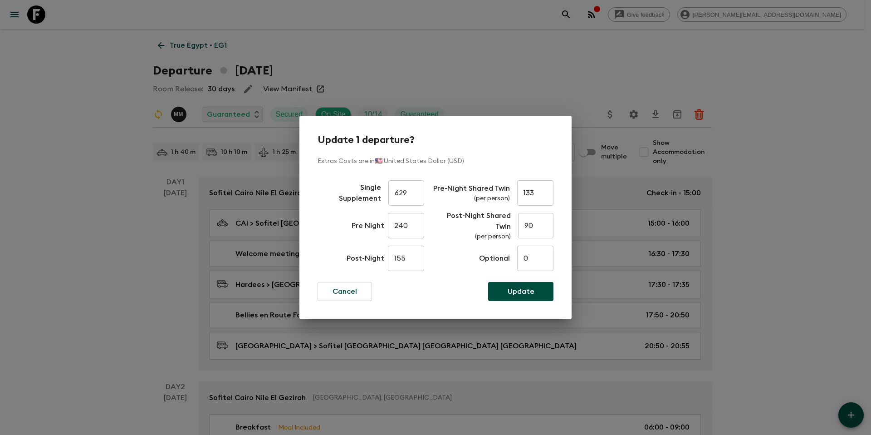
click at [626, 77] on div "Update 1 departure? Extras Costs are in 🇺🇸 United States Dollar (USD) Single Su…" at bounding box center [435, 217] width 871 height 435
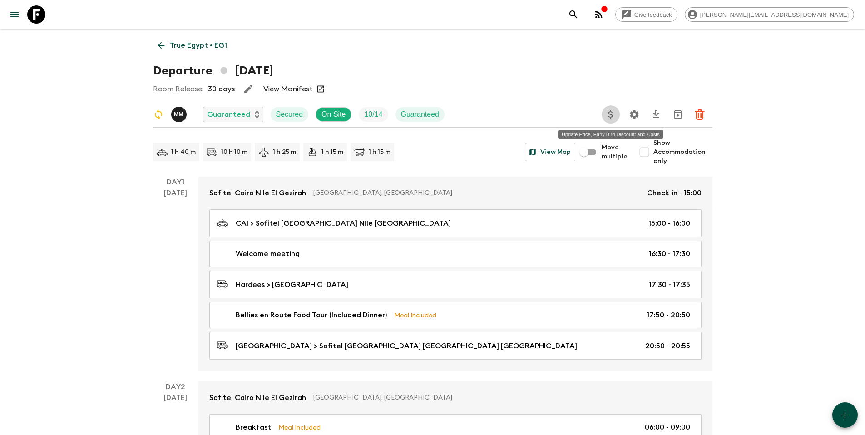
click at [611, 117] on icon "Update Price, Early Bird Discount and Costs" at bounding box center [610, 114] width 5 height 8
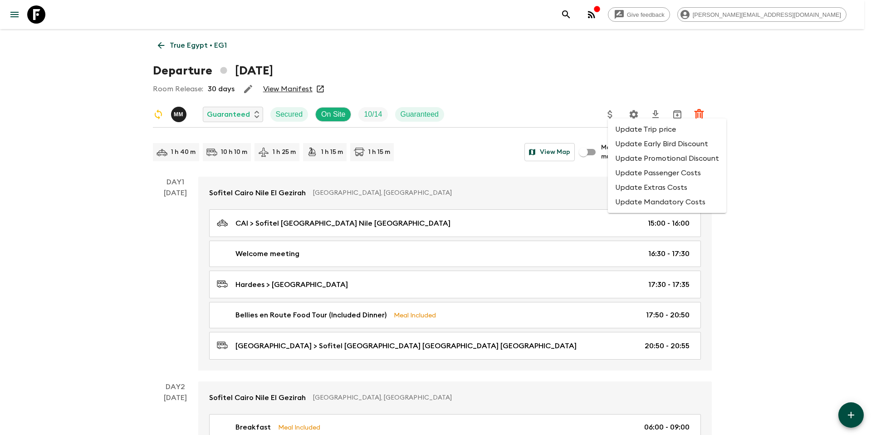
click at [624, 171] on li "Update Passenger Costs" at bounding box center [667, 173] width 118 height 15
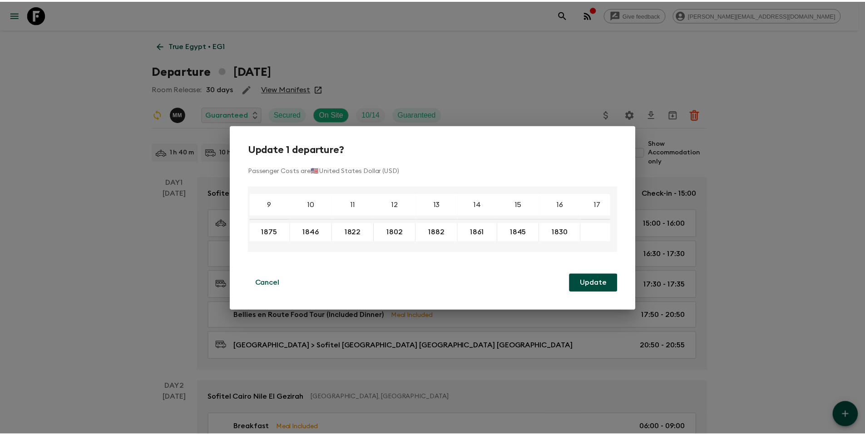
scroll to position [0, 248]
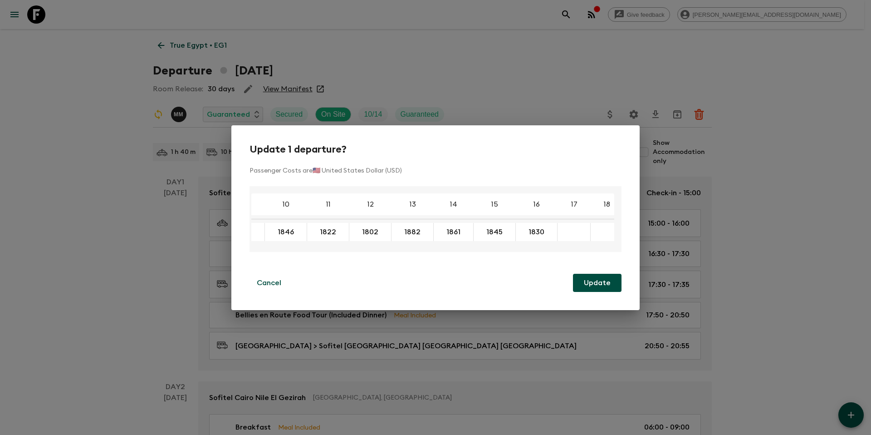
click at [573, 72] on div "Update 1 departure? Passenger Costs are 🇺🇸 United States Dollar (USD) 4 5 6 7 8…" at bounding box center [435, 217] width 871 height 435
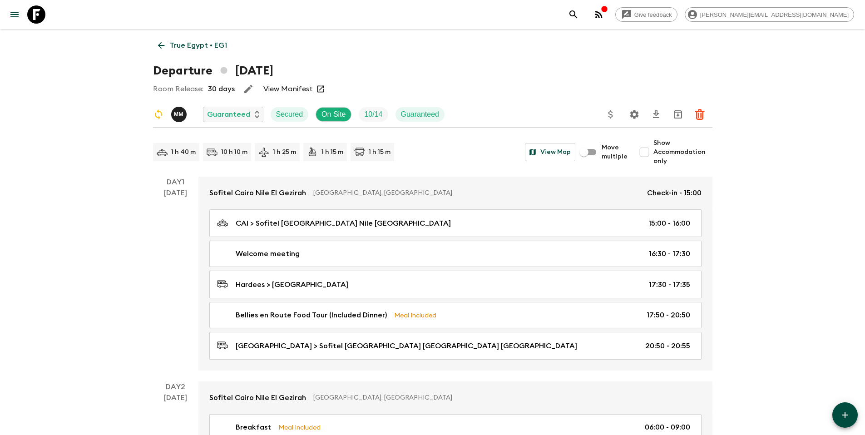
click at [636, 116] on icon "Settings" at bounding box center [634, 114] width 9 height 9
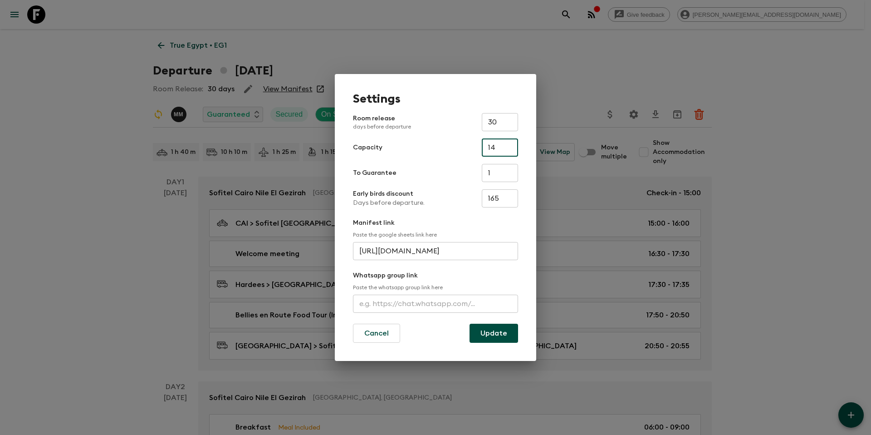
click at [505, 150] on input "14" at bounding box center [500, 147] width 36 height 18
type input "16"
click at [506, 335] on button "Update" at bounding box center [494, 333] width 49 height 19
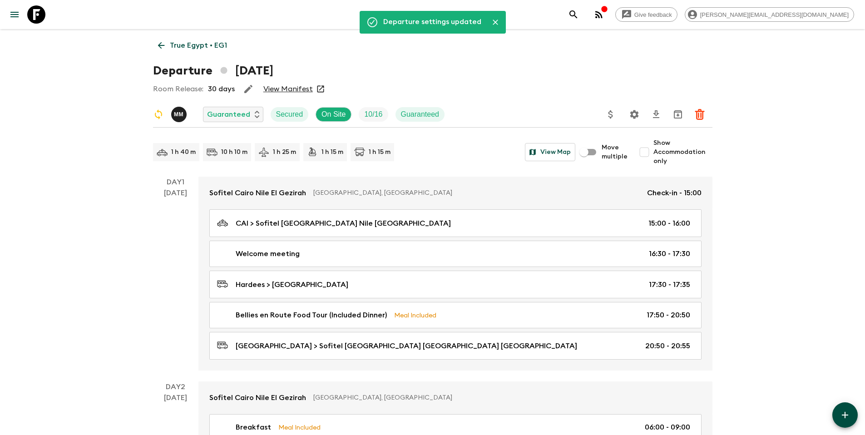
click at [197, 44] on p "True Egypt • EG1" at bounding box center [198, 45] width 57 height 11
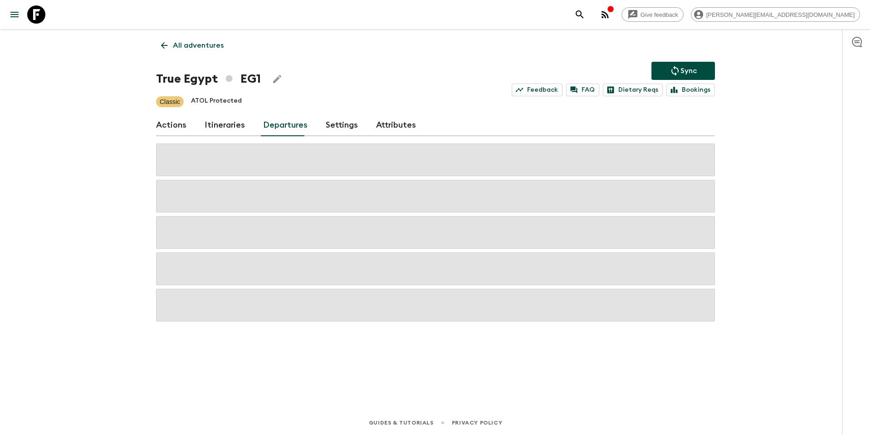
click at [706, 69] on button "Sync" at bounding box center [684, 71] width 64 height 18
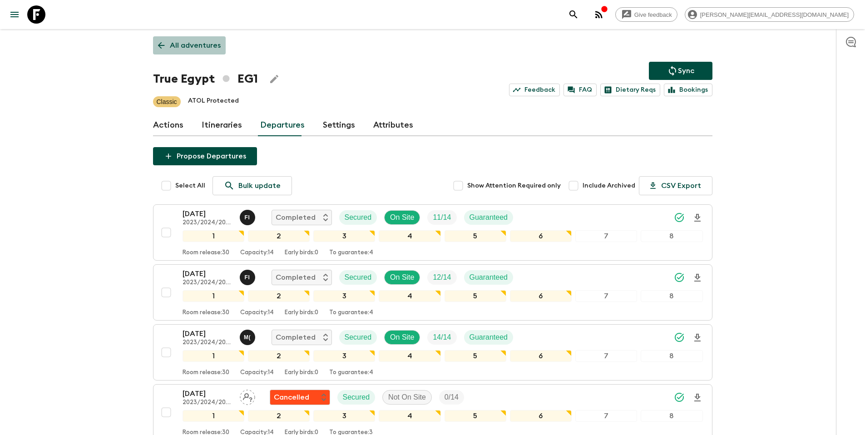
click at [202, 47] on p "All adventures" at bounding box center [195, 45] width 51 height 11
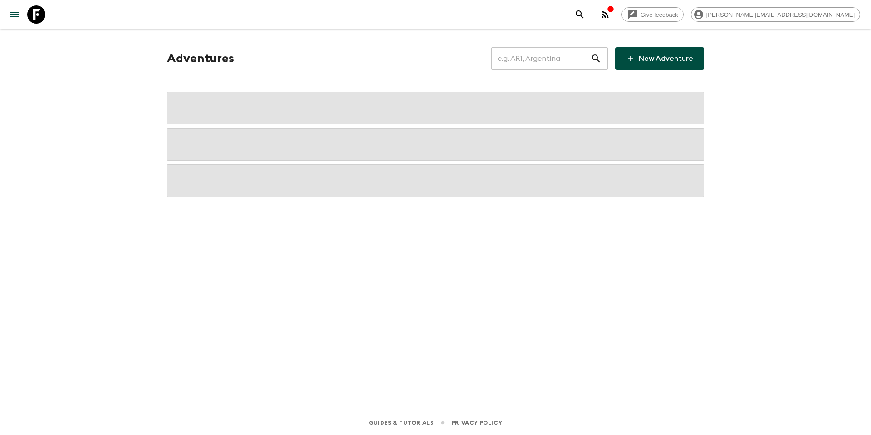
click at [546, 58] on input "text" at bounding box center [541, 58] width 99 height 25
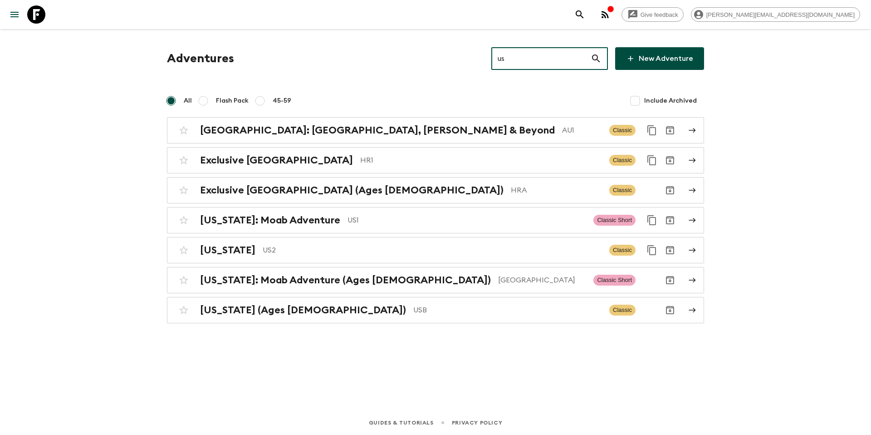
type input "us2"
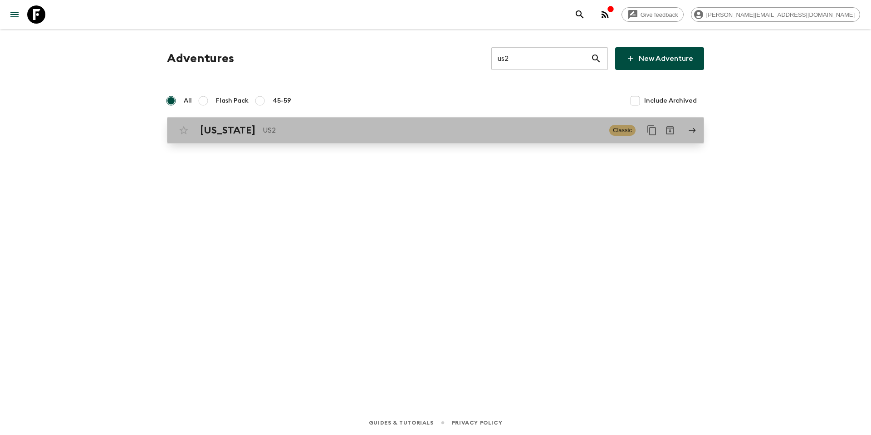
click at [385, 131] on p "US2" at bounding box center [433, 130] width 340 height 11
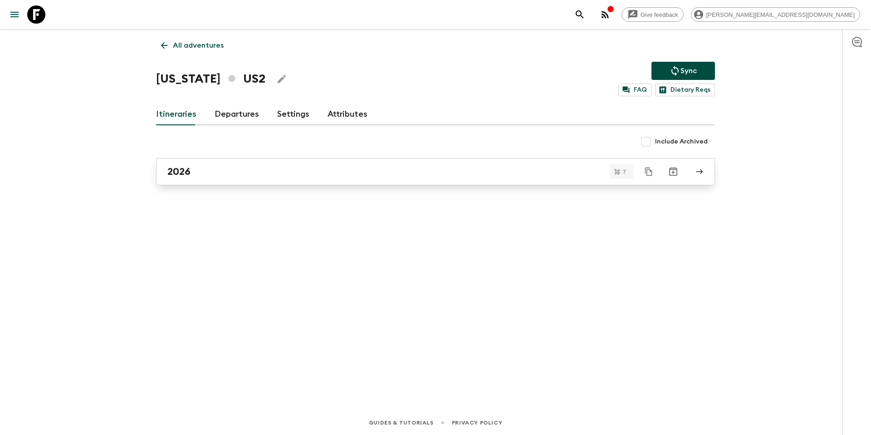
click at [274, 174] on div "2026" at bounding box center [426, 172] width 519 height 12
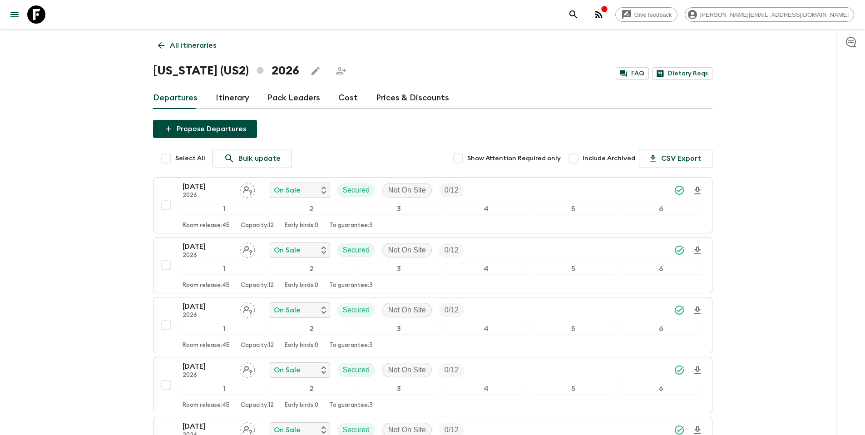
click at [410, 95] on link "Prices & Discounts" at bounding box center [412, 98] width 73 height 22
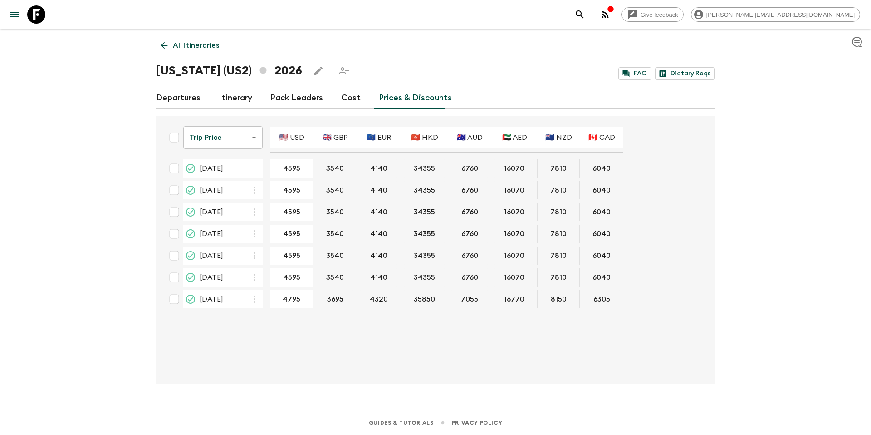
click at [189, 97] on link "Departures" at bounding box center [178, 98] width 44 height 22
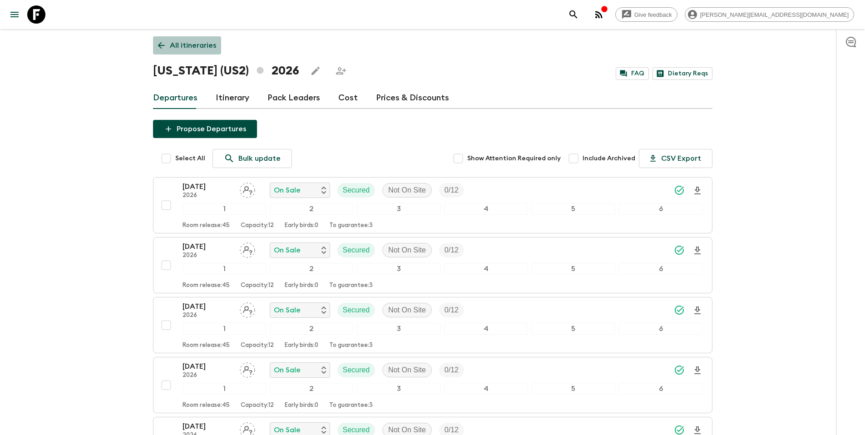
click at [200, 49] on p "All itineraries" at bounding box center [193, 45] width 46 height 11
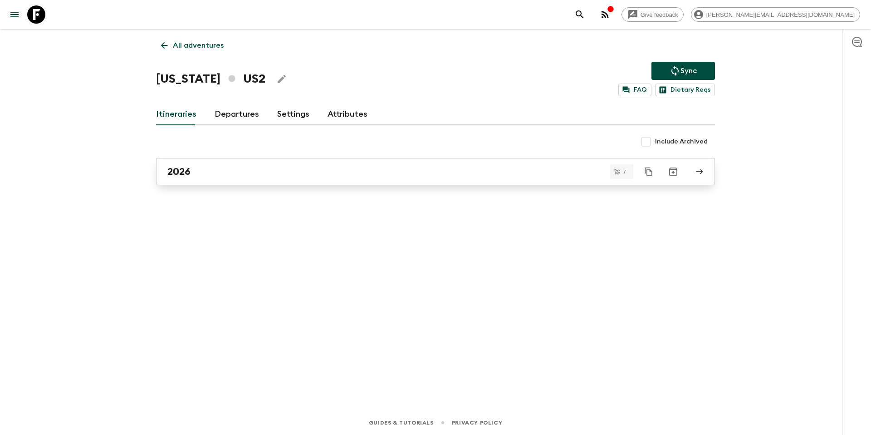
click at [248, 182] on link "2026" at bounding box center [435, 171] width 559 height 27
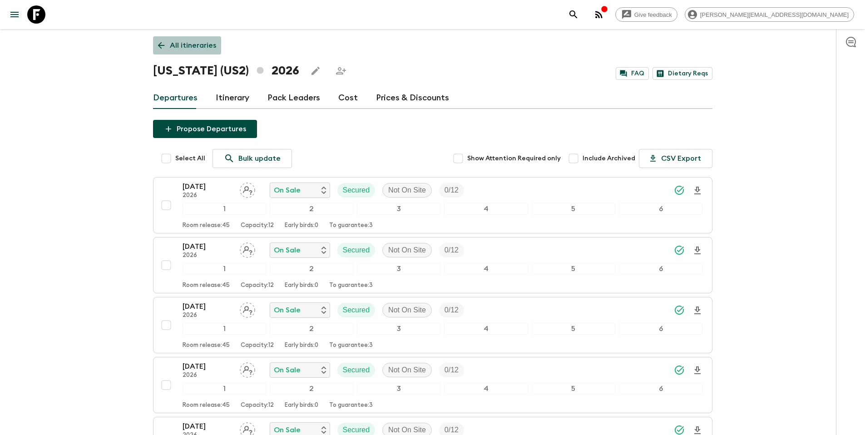
click at [201, 46] on p "All itineraries" at bounding box center [193, 45] width 46 height 11
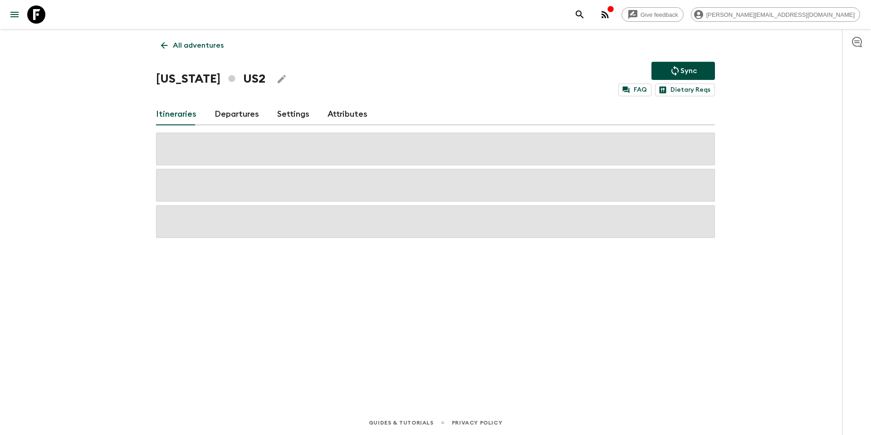
click at [194, 42] on p "All adventures" at bounding box center [198, 45] width 51 height 11
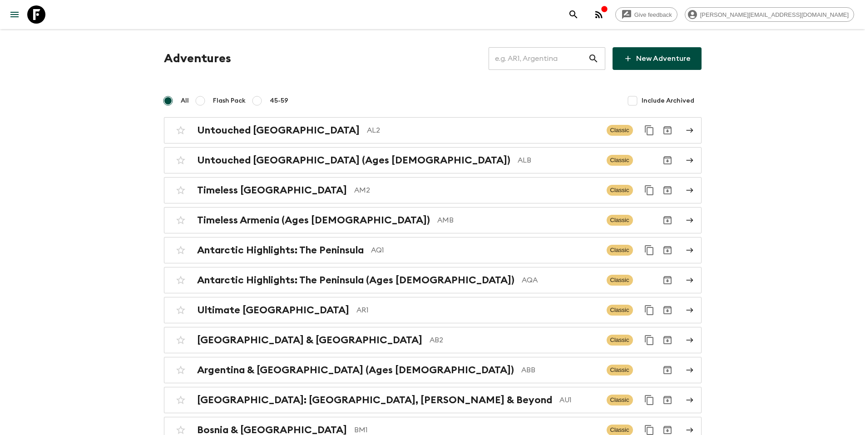
click at [557, 56] on input "text" at bounding box center [537, 58] width 99 height 25
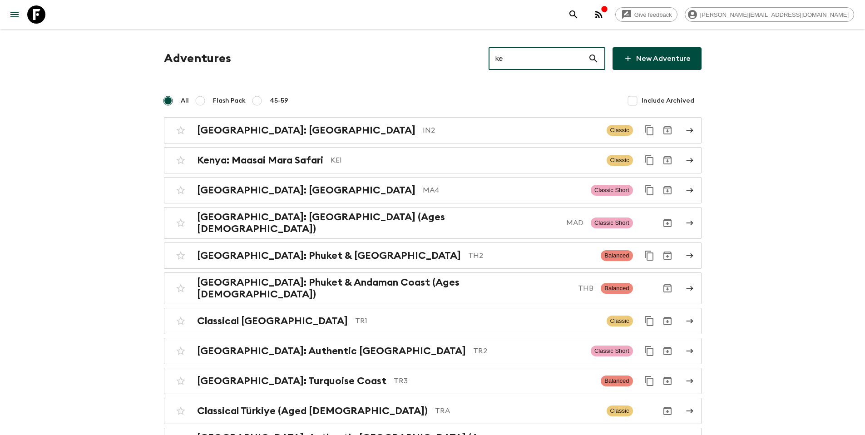
type input "ke1"
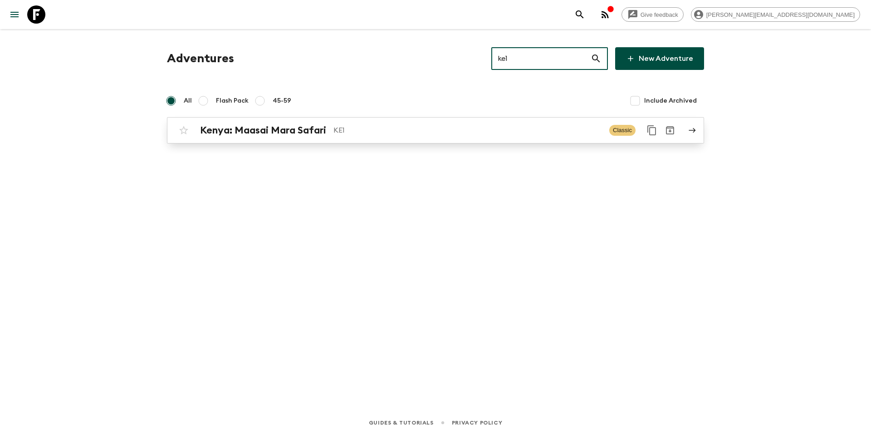
click at [376, 143] on link "[GEOGRAPHIC_DATA]: Maasai Mara Safari KE1 Classic" at bounding box center [435, 130] width 537 height 26
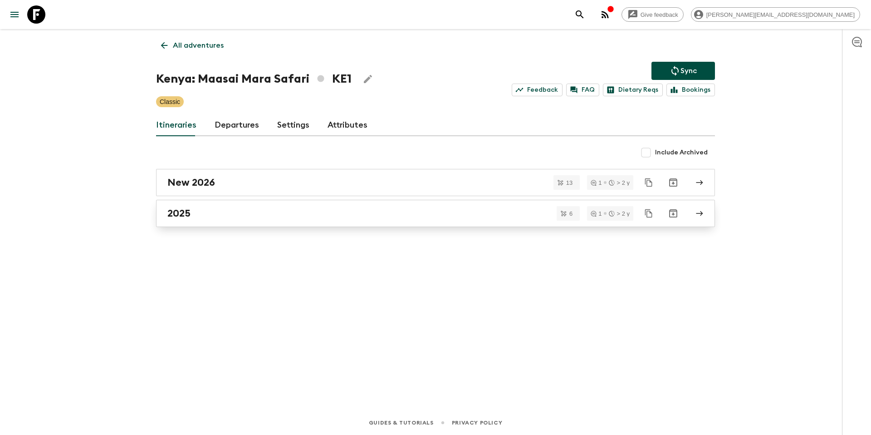
click at [227, 214] on div "2025" at bounding box center [426, 213] width 519 height 12
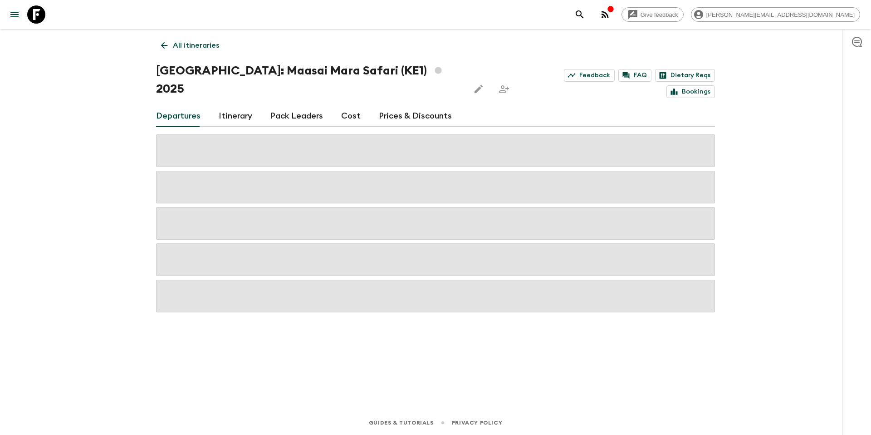
click at [401, 105] on link "Prices & Discounts" at bounding box center [415, 116] width 73 height 22
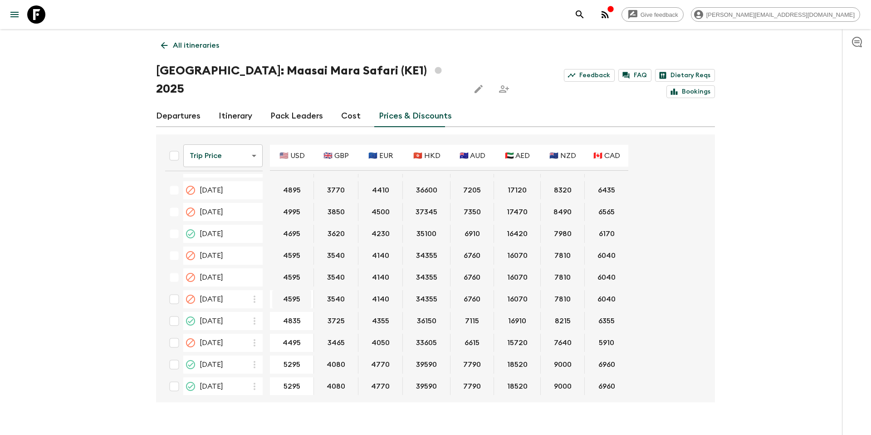
scroll to position [131, 0]
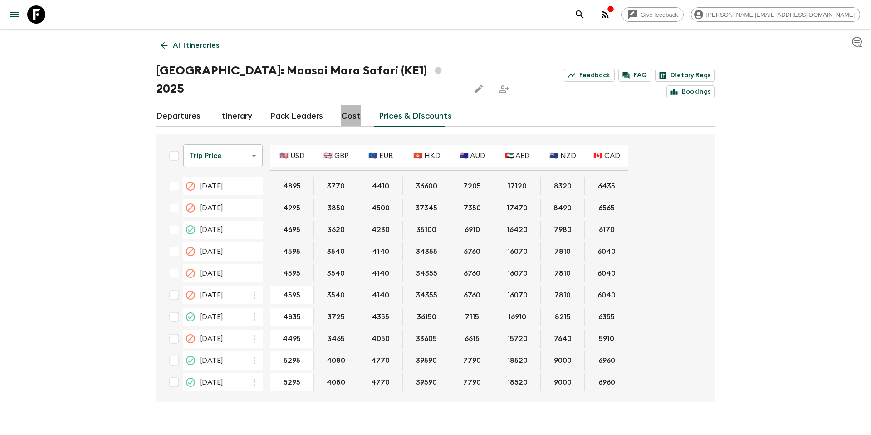
click at [346, 105] on link "Cost" at bounding box center [351, 116] width 20 height 22
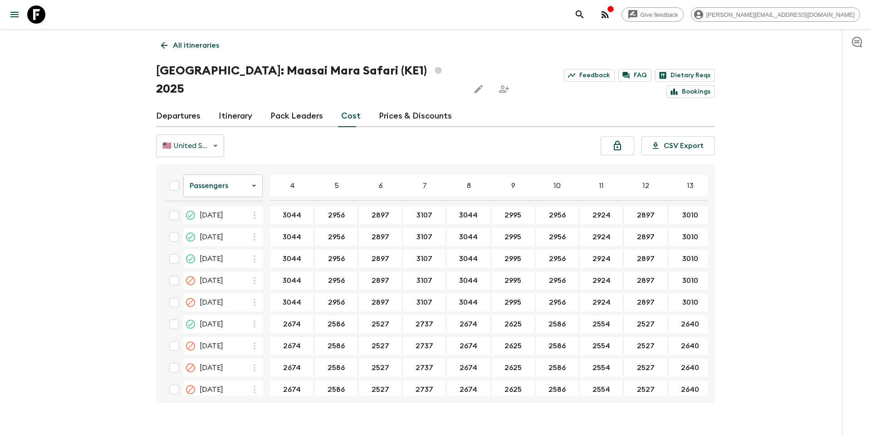
scroll to position [164, 0]
